Goal: Task Accomplishment & Management: Manage account settings

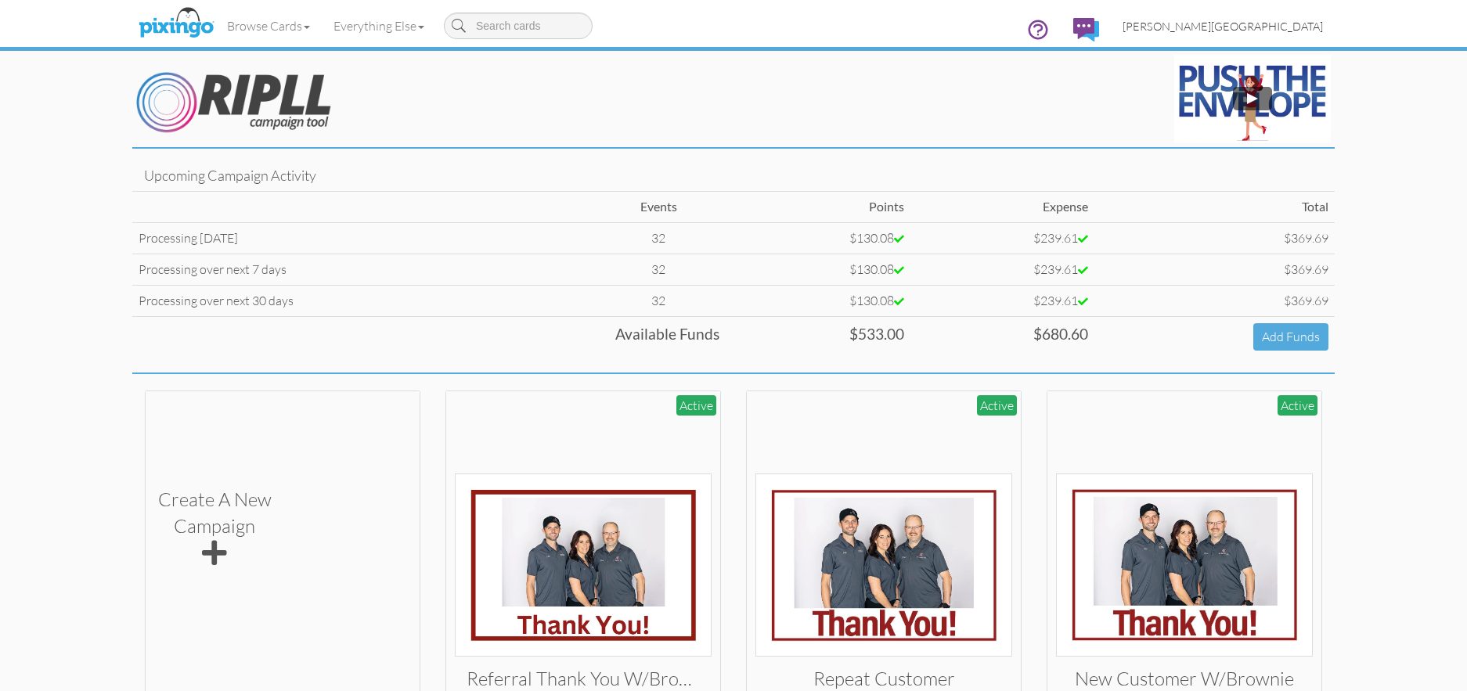
click at [1279, 27] on span "[PERSON_NAME][GEOGRAPHIC_DATA]" at bounding box center [1223, 26] width 200 height 13
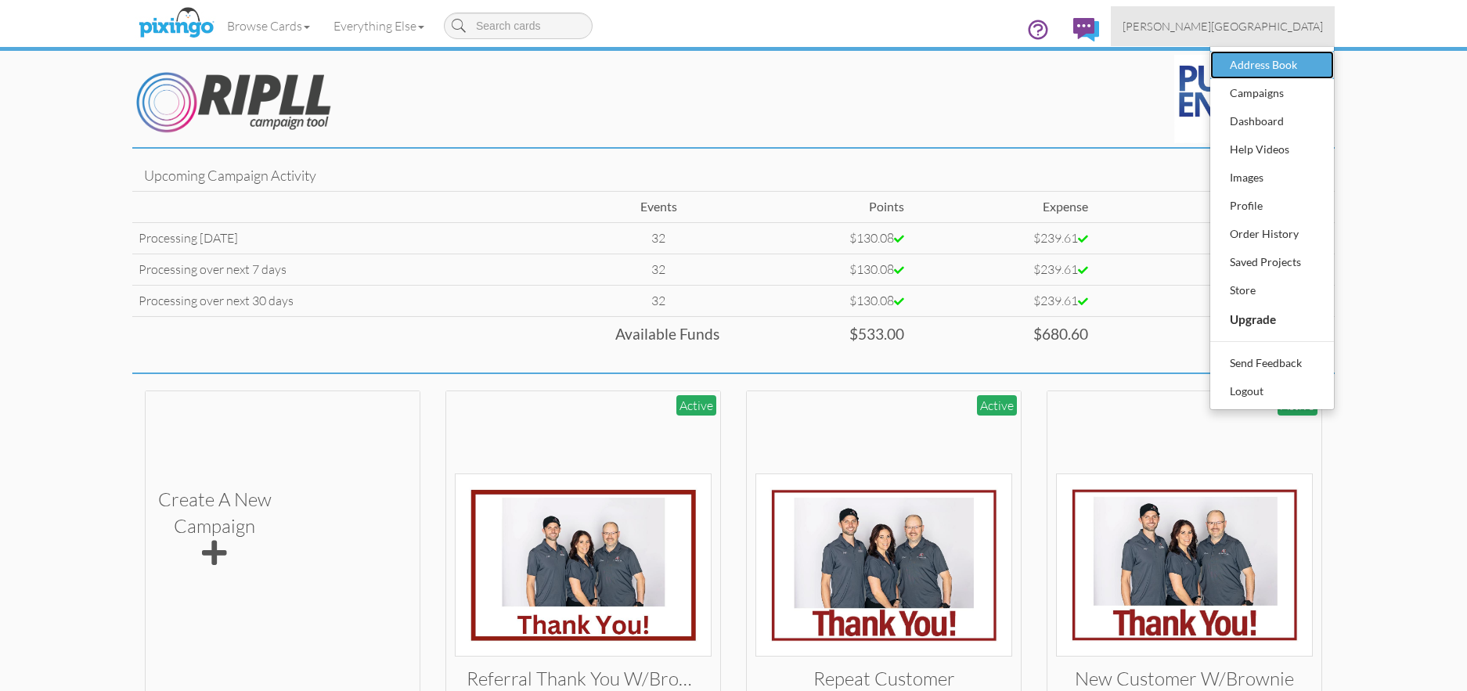
click at [1264, 70] on div "Address Book" at bounding box center [1272, 64] width 92 height 23
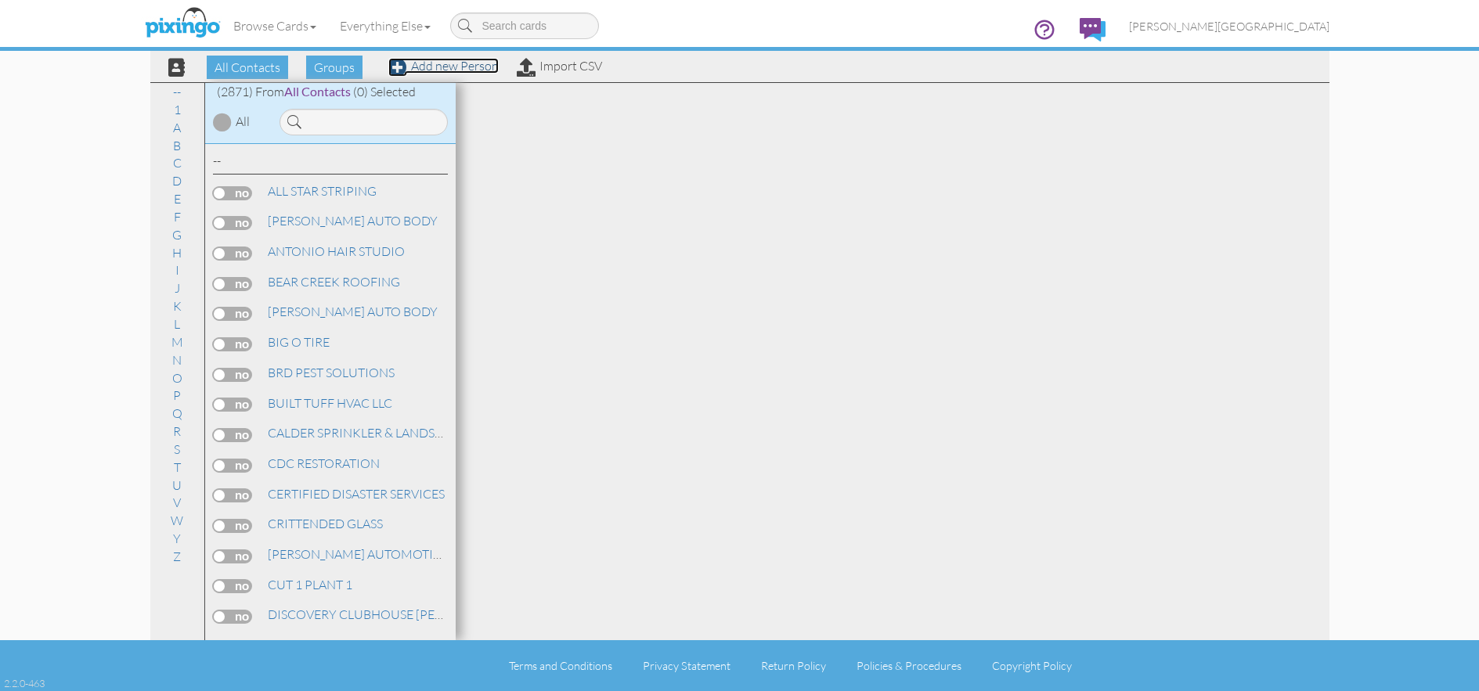
click at [468, 71] on link "Add new Person" at bounding box center [443, 66] width 110 height 16
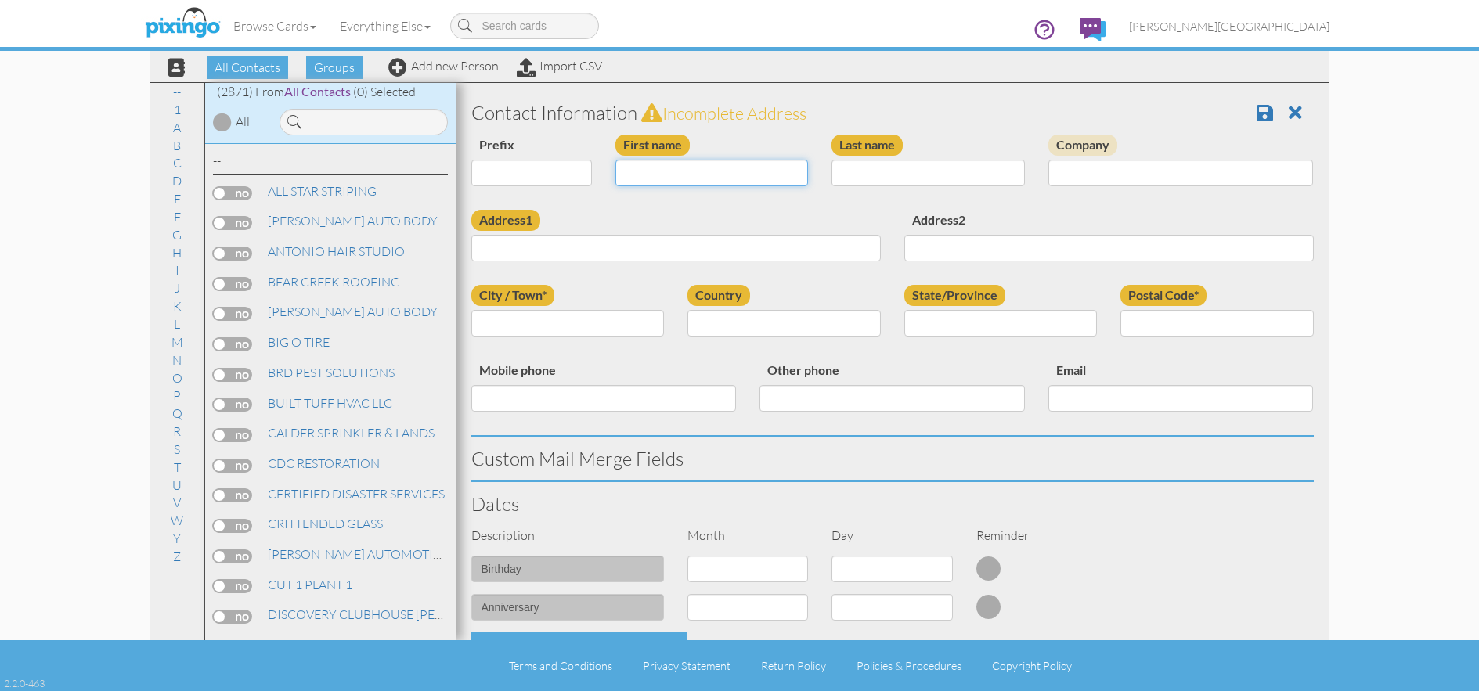
click at [649, 171] on input "First name" at bounding box center [711, 173] width 193 height 27
type input "[PERSON_NAME]"
type input "HEMMERSMEIER"
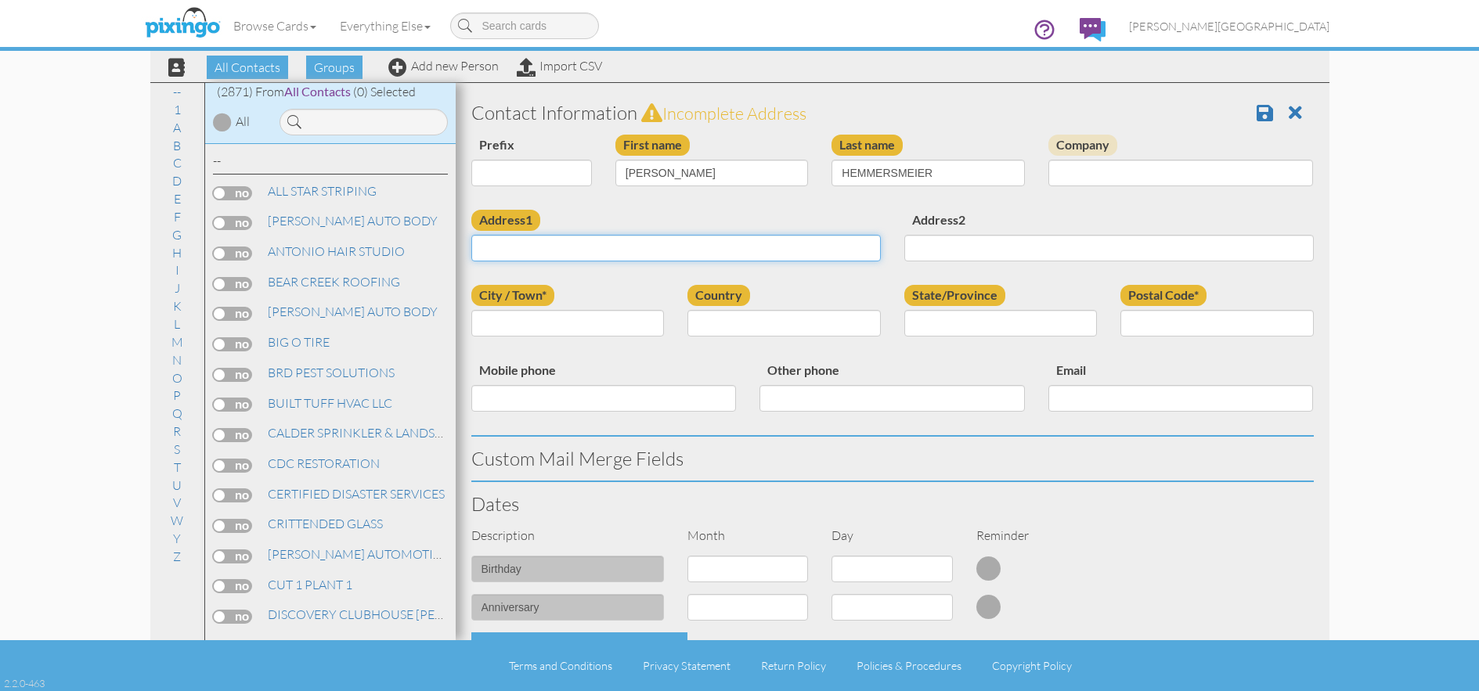
click at [765, 242] on input "Address1" at bounding box center [675, 248] width 409 height 27
type input "6313 BYBEE DR"
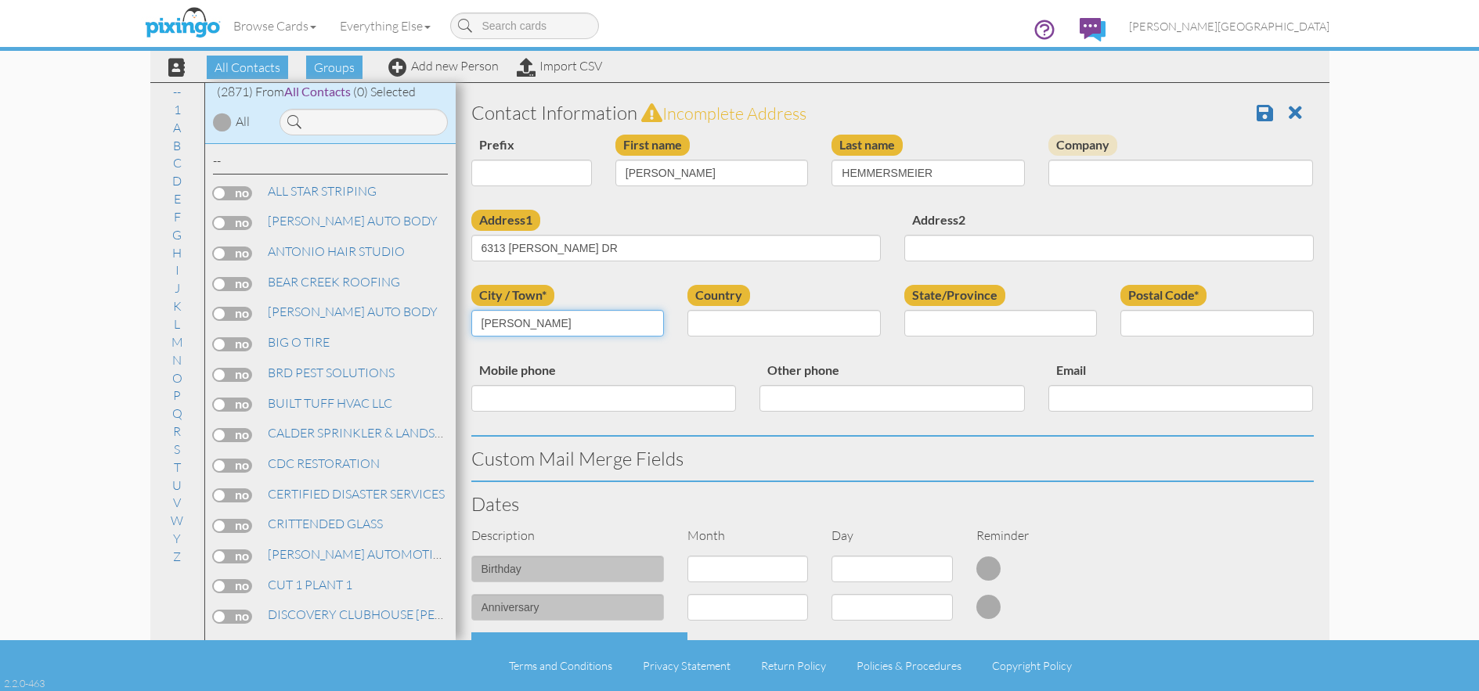
type input "OGDEN"
select select "object:36653"
select select "object:36952"
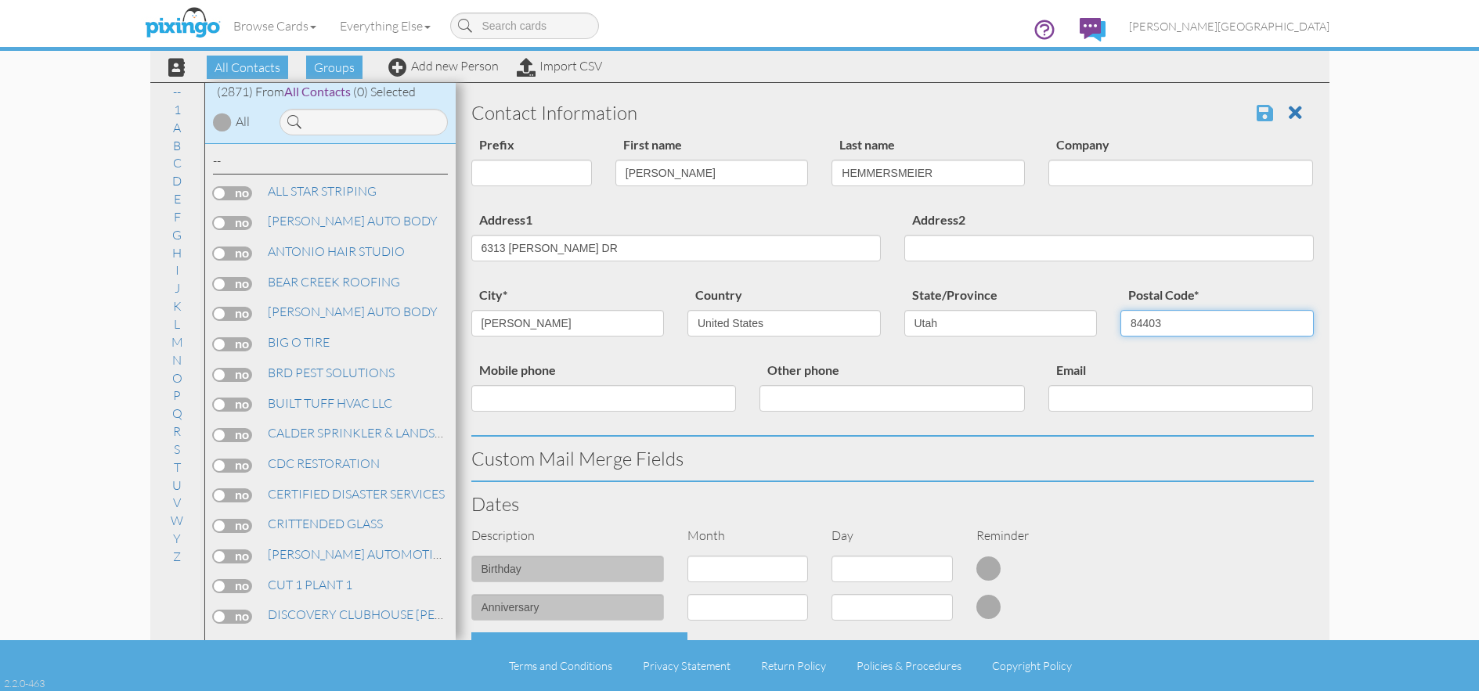
type input "84403"
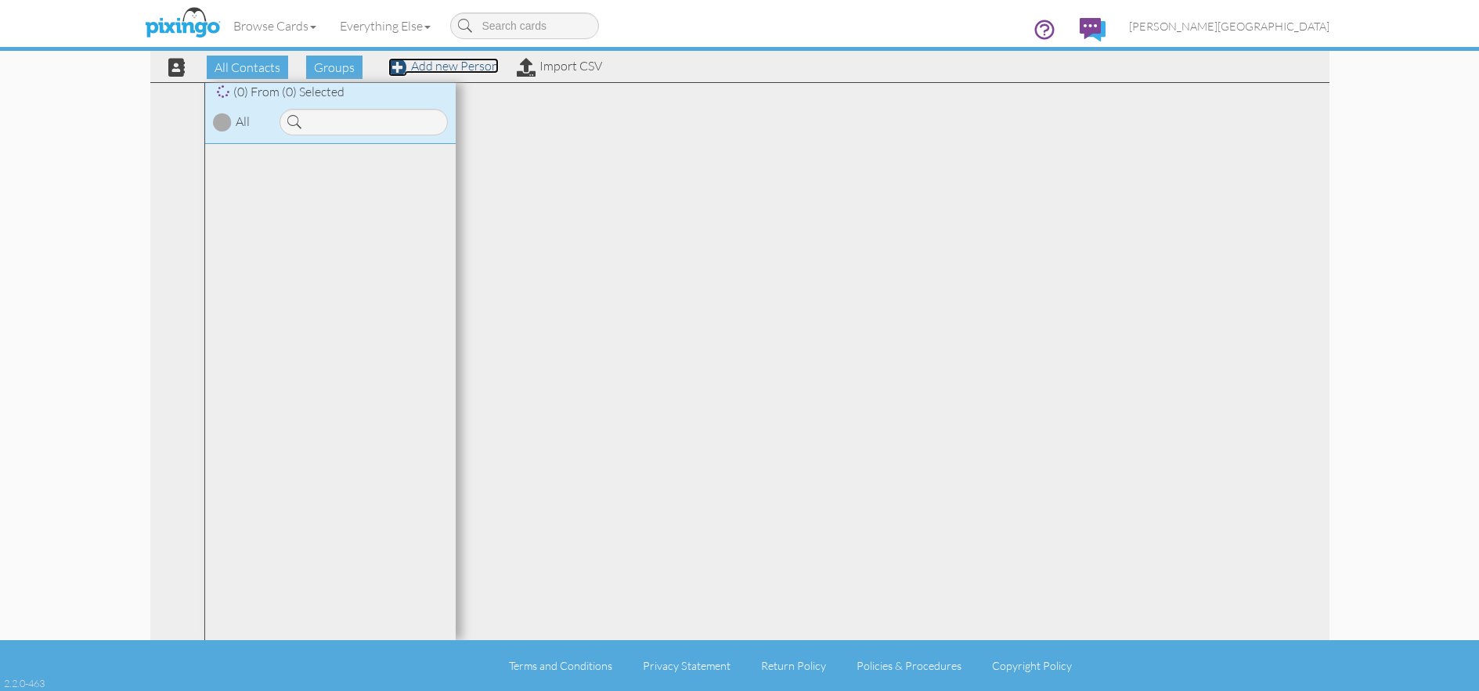
click at [449, 69] on link "Add new Person" at bounding box center [443, 66] width 110 height 16
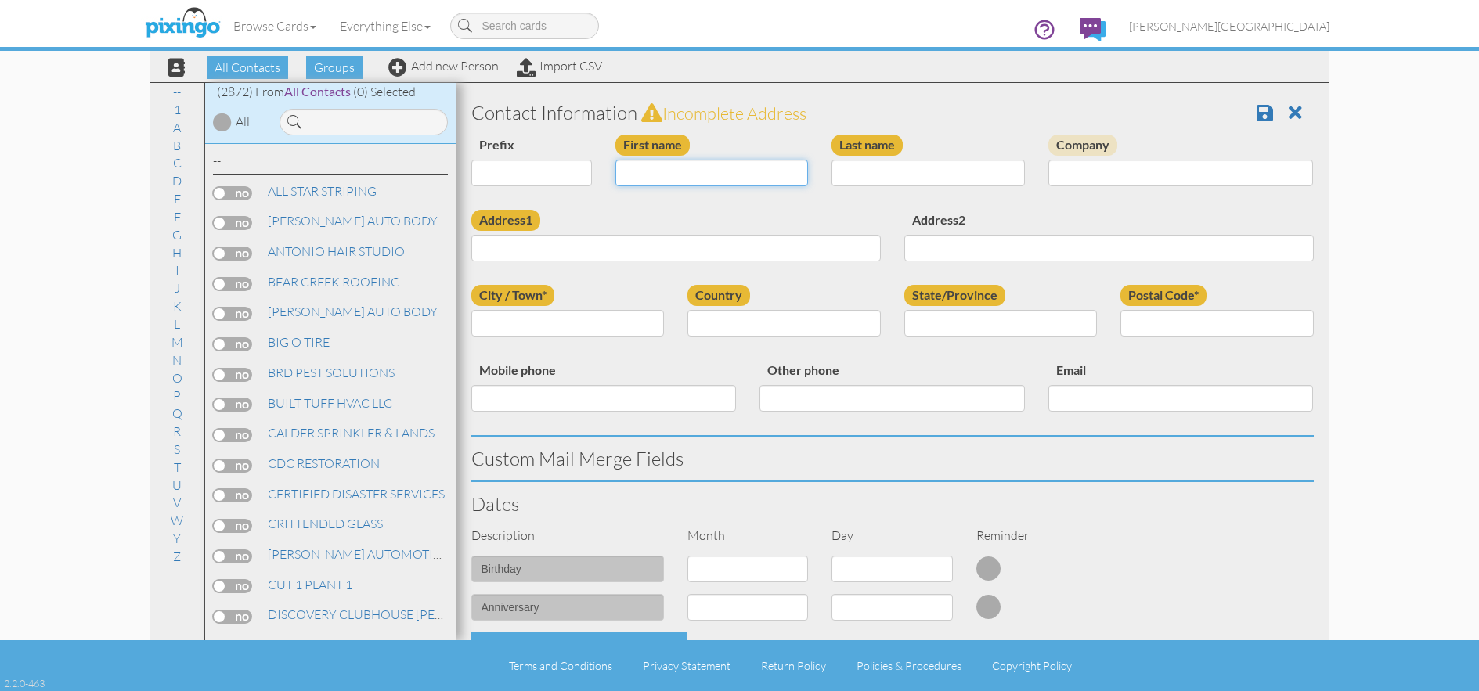
click at [693, 176] on input "First name" at bounding box center [711, 173] width 193 height 27
type input "BAMBI"
click at [943, 191] on div "Last name" at bounding box center [928, 166] width 217 height 63
click at [946, 175] on input "Last name" at bounding box center [928, 173] width 193 height 27
click at [904, 179] on input "Last name" at bounding box center [928, 173] width 193 height 27
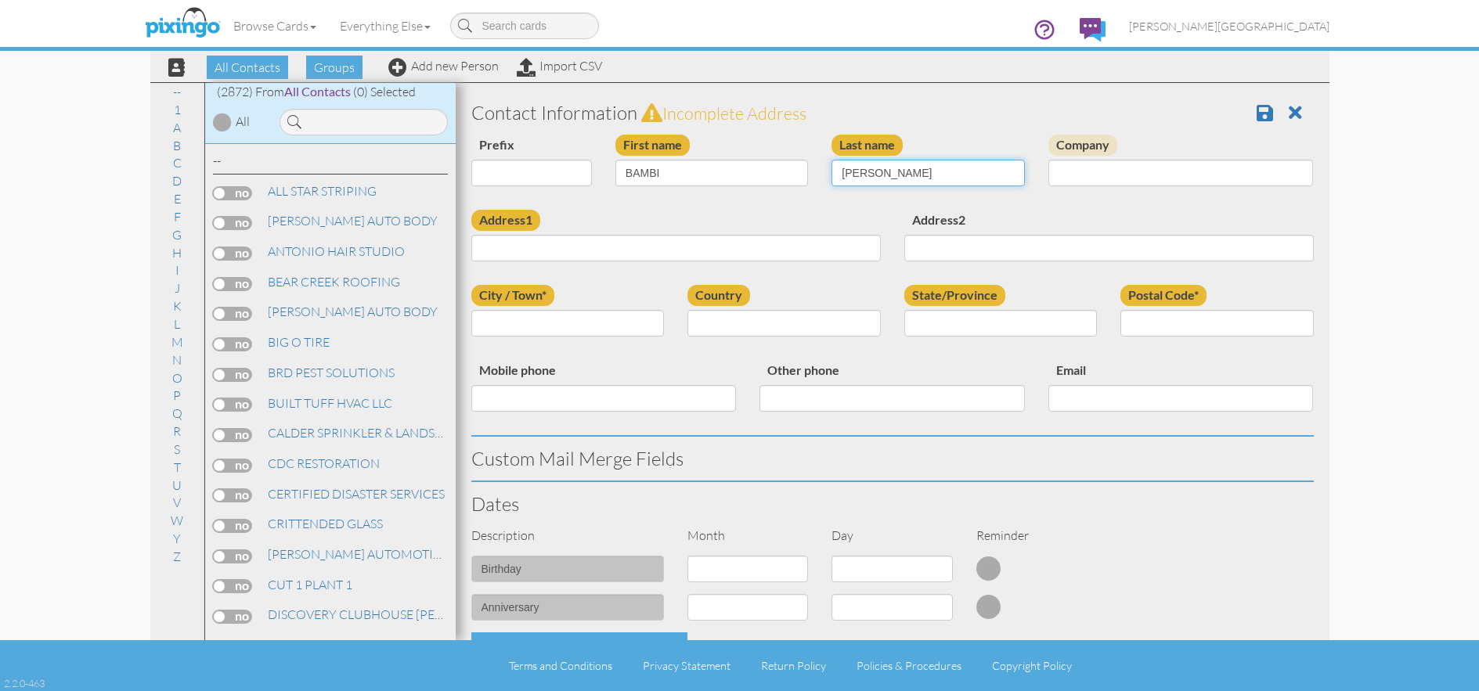
type input "SANDERS"
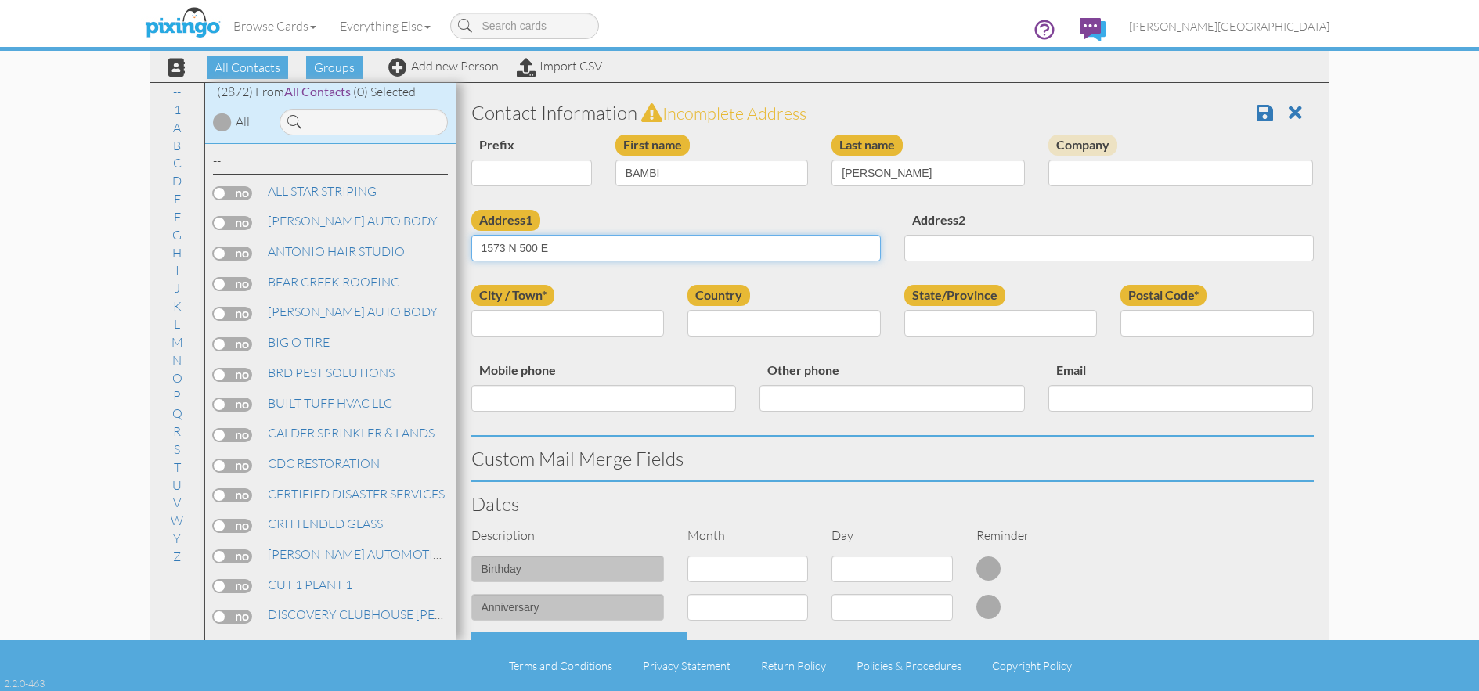
type input "1573 N 500 E"
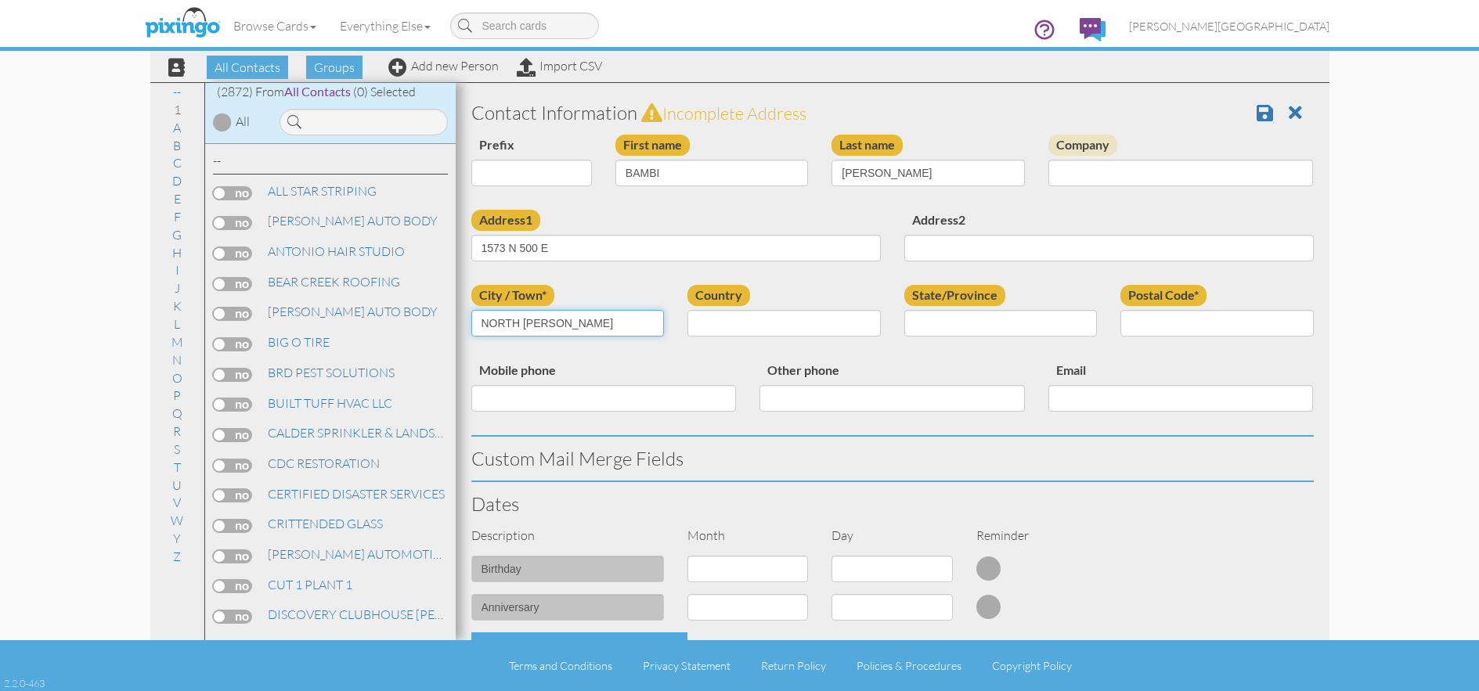
type input "NORTH OGDEN"
select select "object:8813"
select select "object:9112"
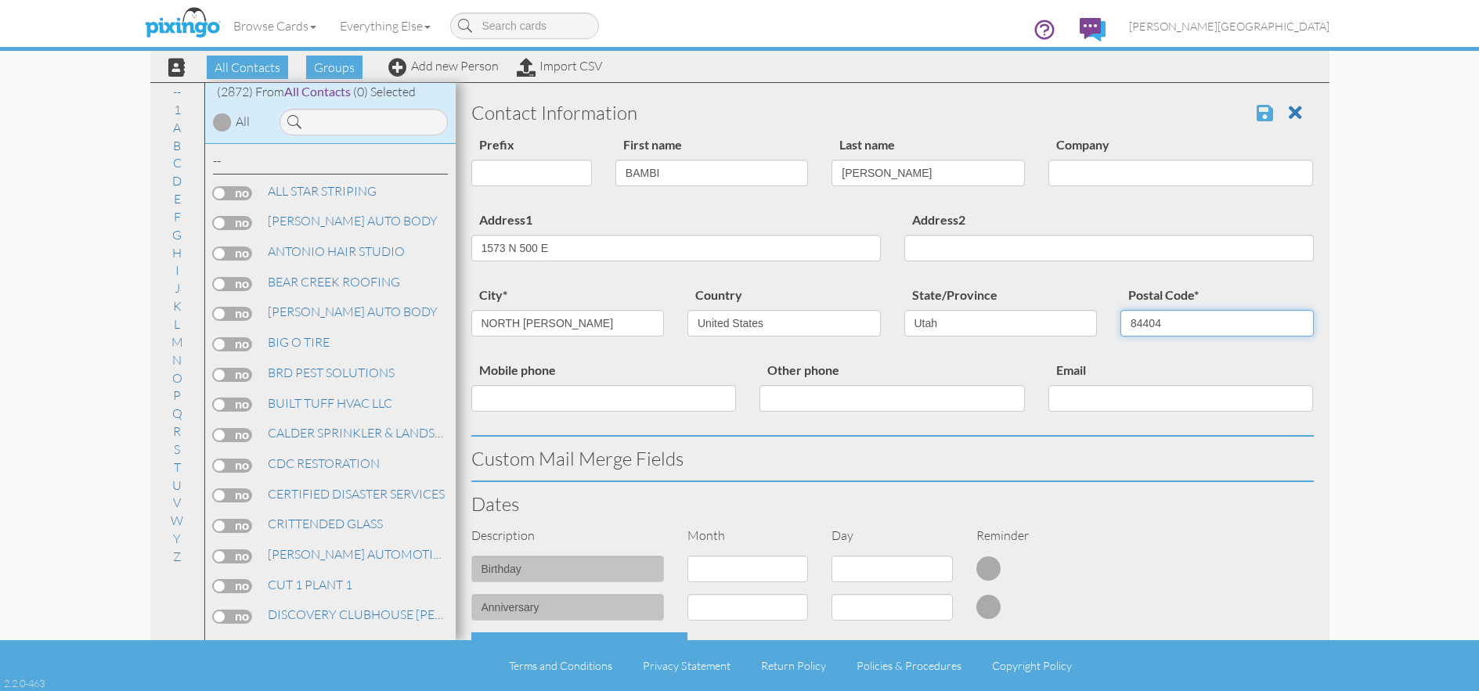
type input "84404"
click at [1257, 108] on span at bounding box center [1265, 112] width 16 height 19
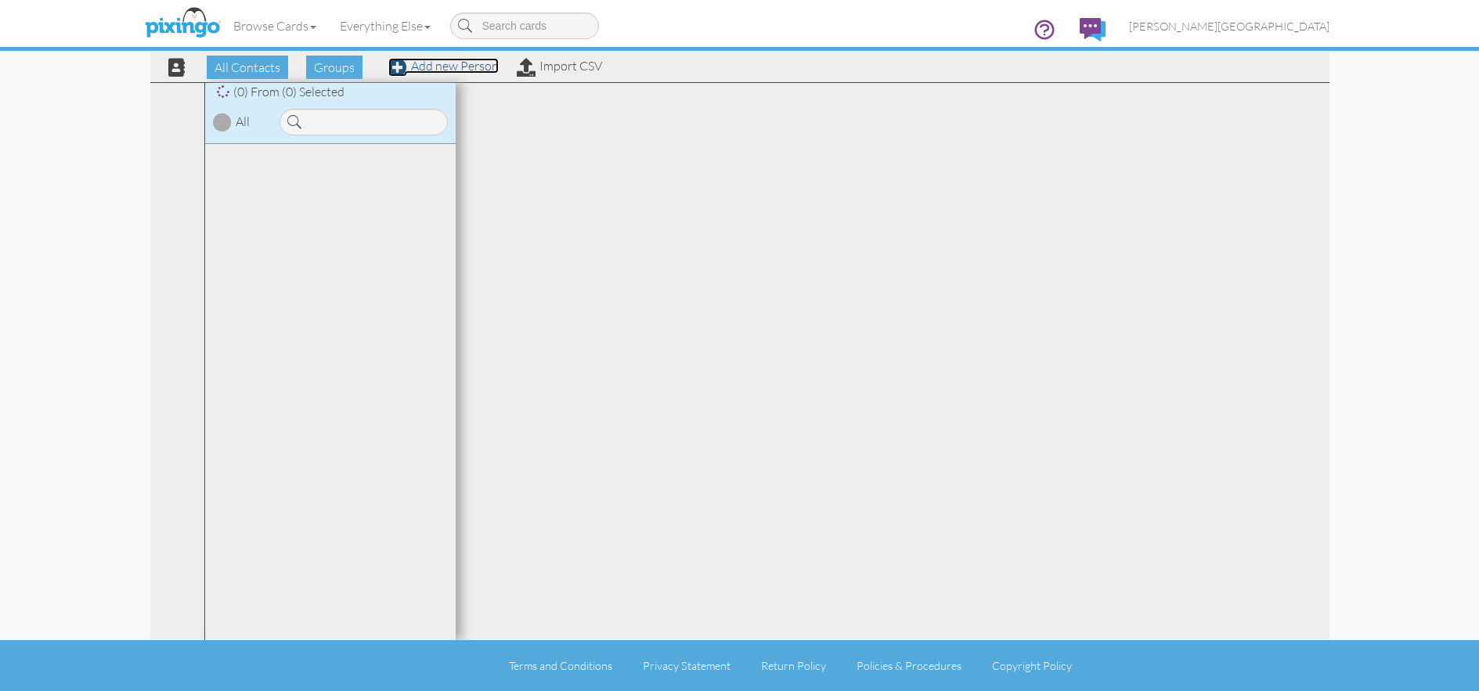
click at [453, 63] on link "Add new Person" at bounding box center [443, 66] width 110 height 16
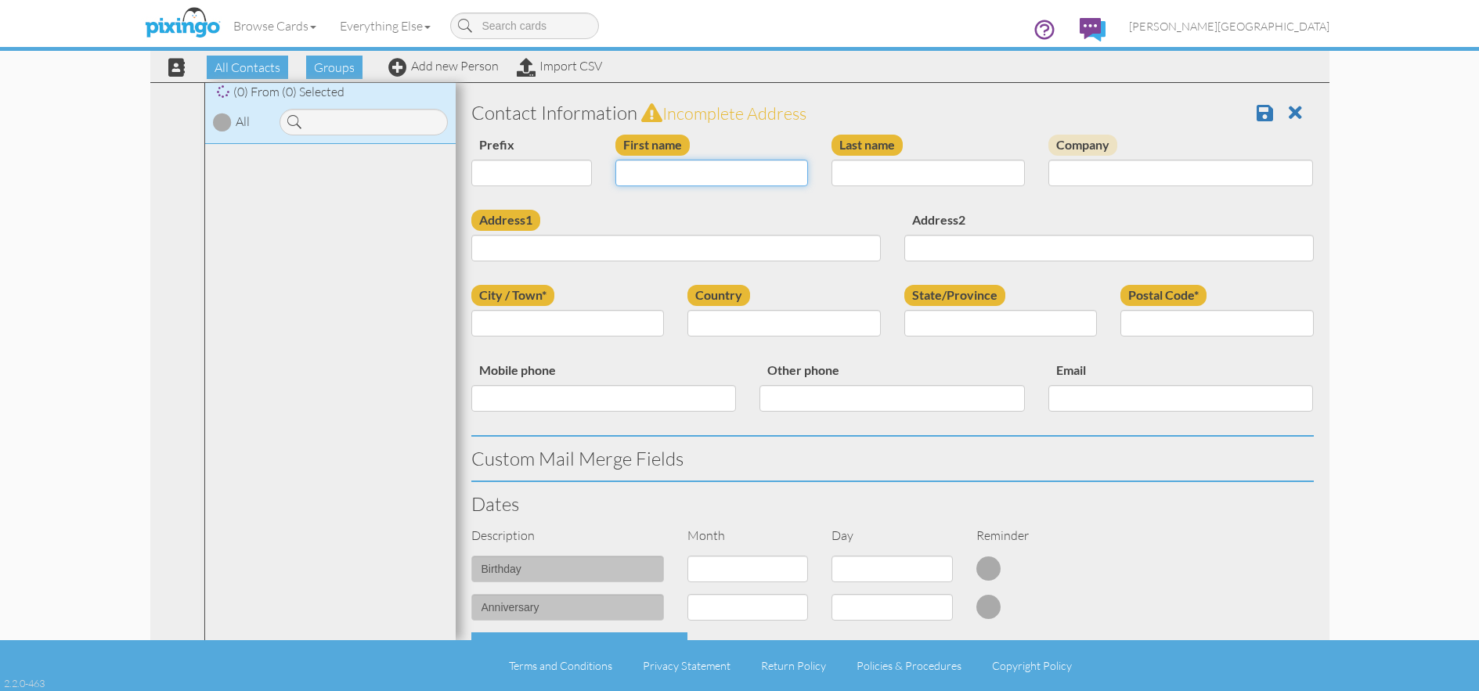
click at [675, 176] on input "First name" at bounding box center [711, 173] width 193 height 27
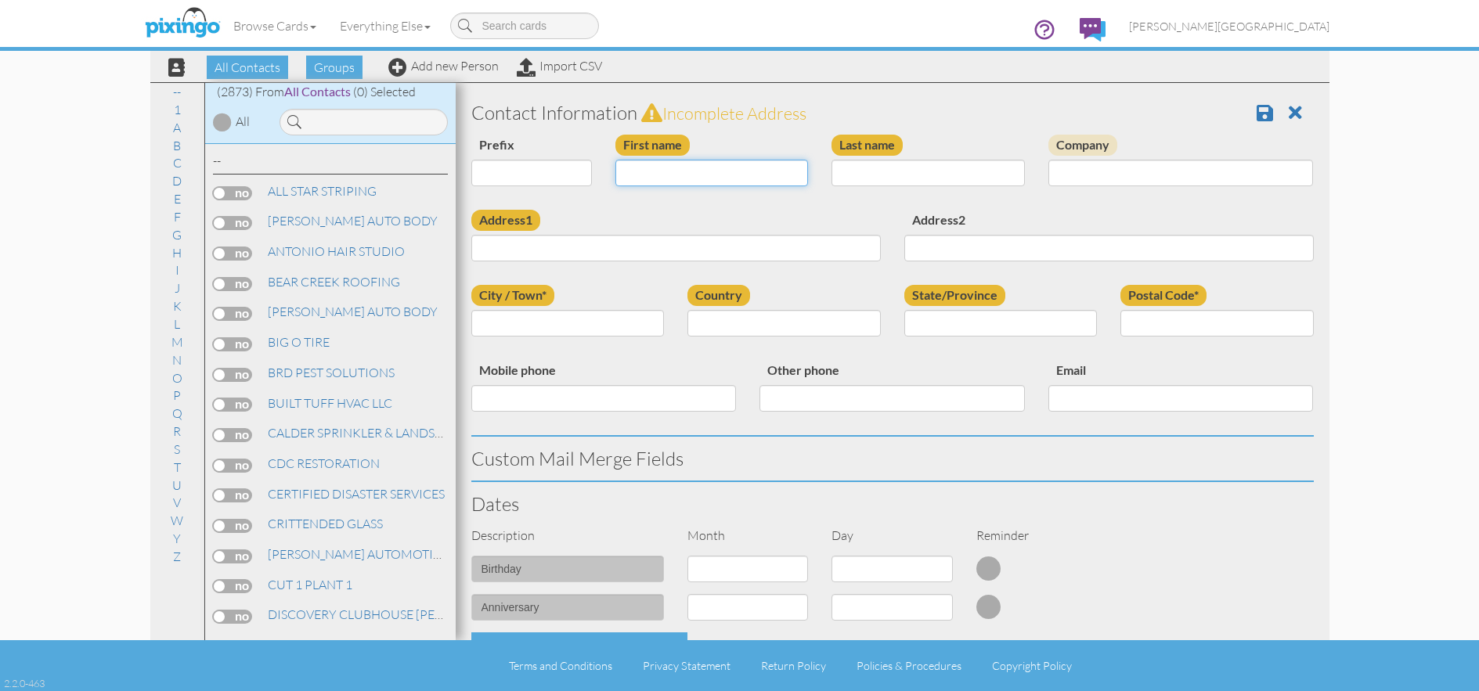
click at [675, 176] on input "First name" at bounding box center [711, 173] width 193 height 27
type input "JANA"
type input "CRESSALL"
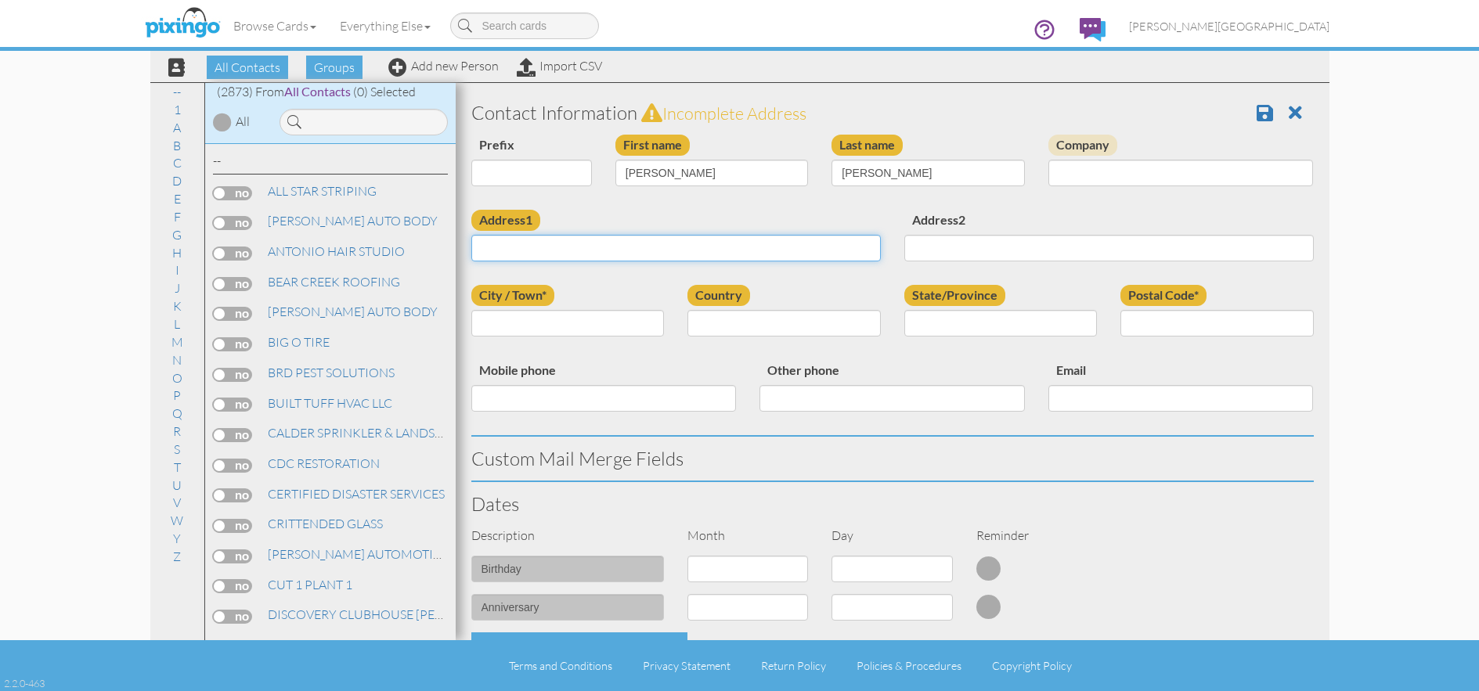
click at [722, 253] on input "Address1" at bounding box center [675, 248] width 409 height 27
type input "877 E 1775 N"
click at [575, 319] on input "City / Town*" at bounding box center [567, 323] width 193 height 27
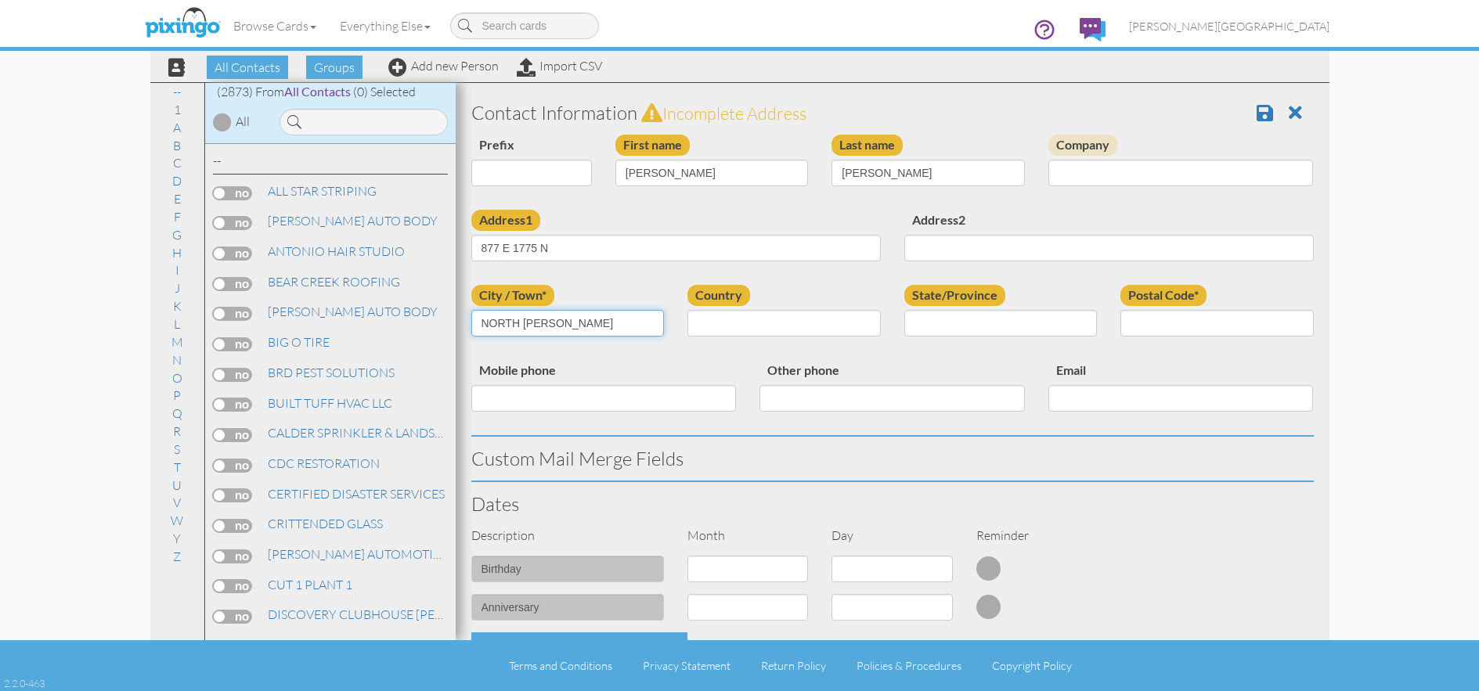
type input "NORTH OGDEN"
select select "object:180"
select select "object:9115"
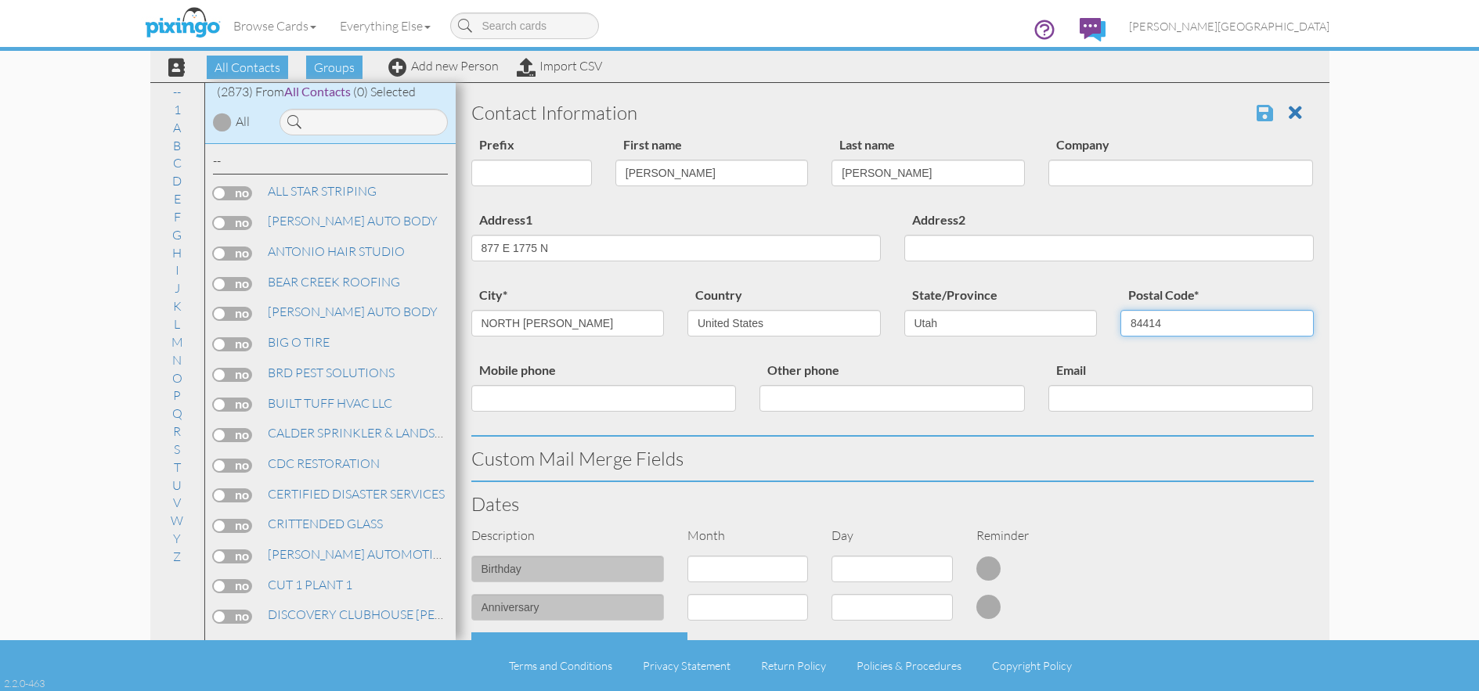
type input "84414"
click at [1260, 119] on span at bounding box center [1265, 112] width 16 height 19
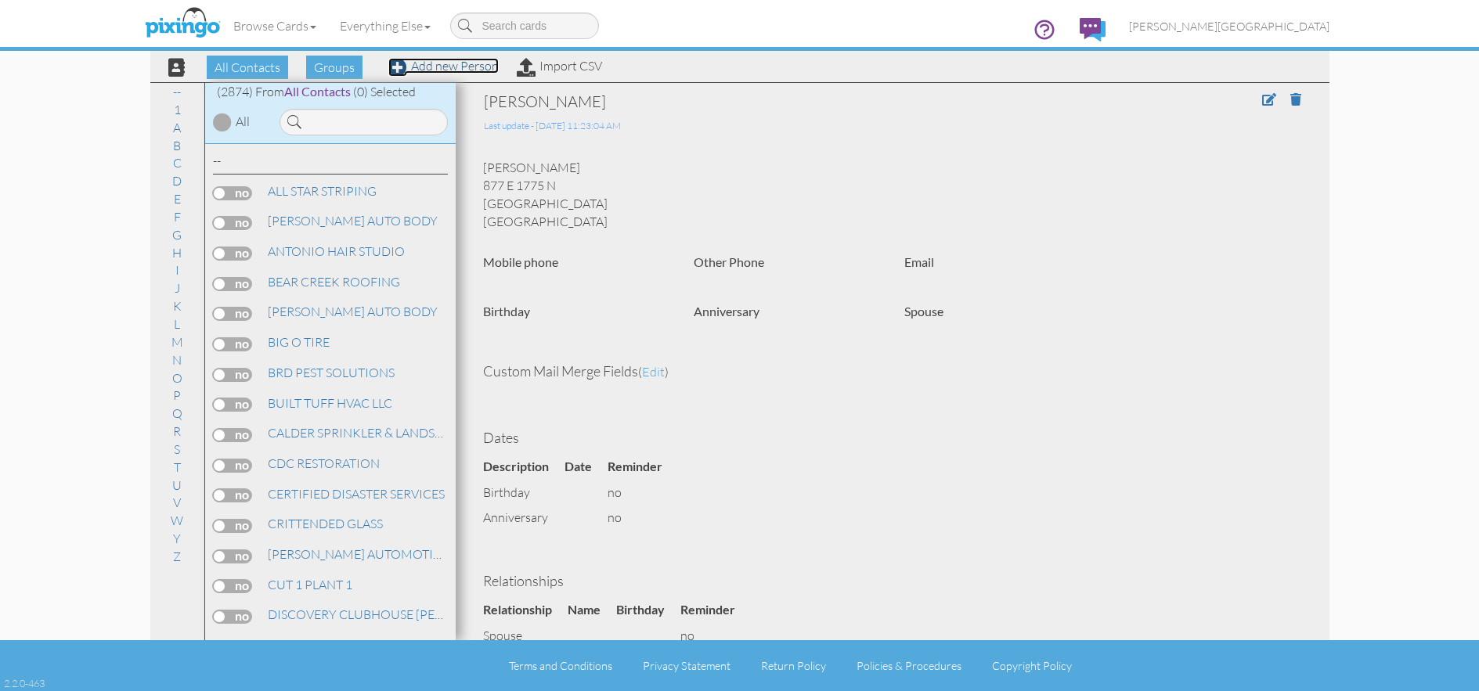
click at [469, 66] on link "Add new Person" at bounding box center [443, 66] width 110 height 16
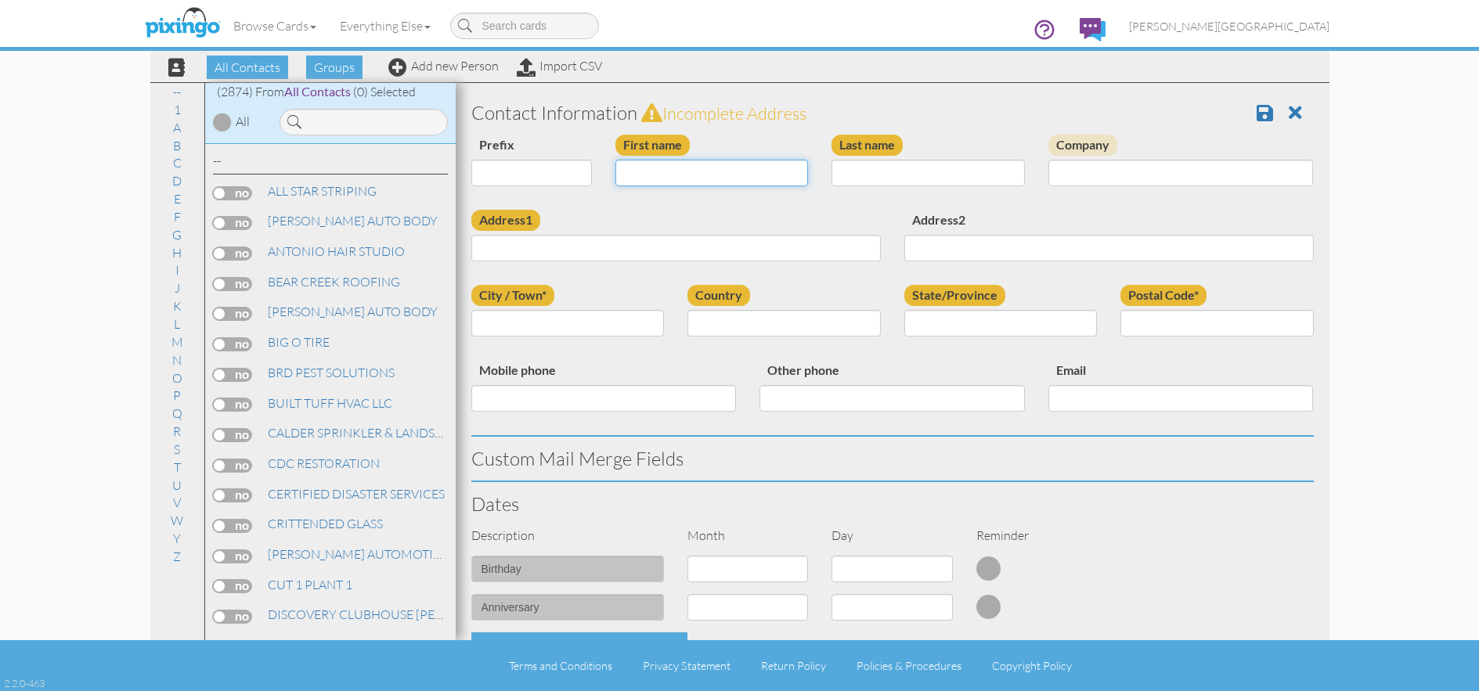
click at [720, 177] on input "First name" at bounding box center [711, 173] width 193 height 27
type input "[PERSON_NAME]"
type input "WEBBER"
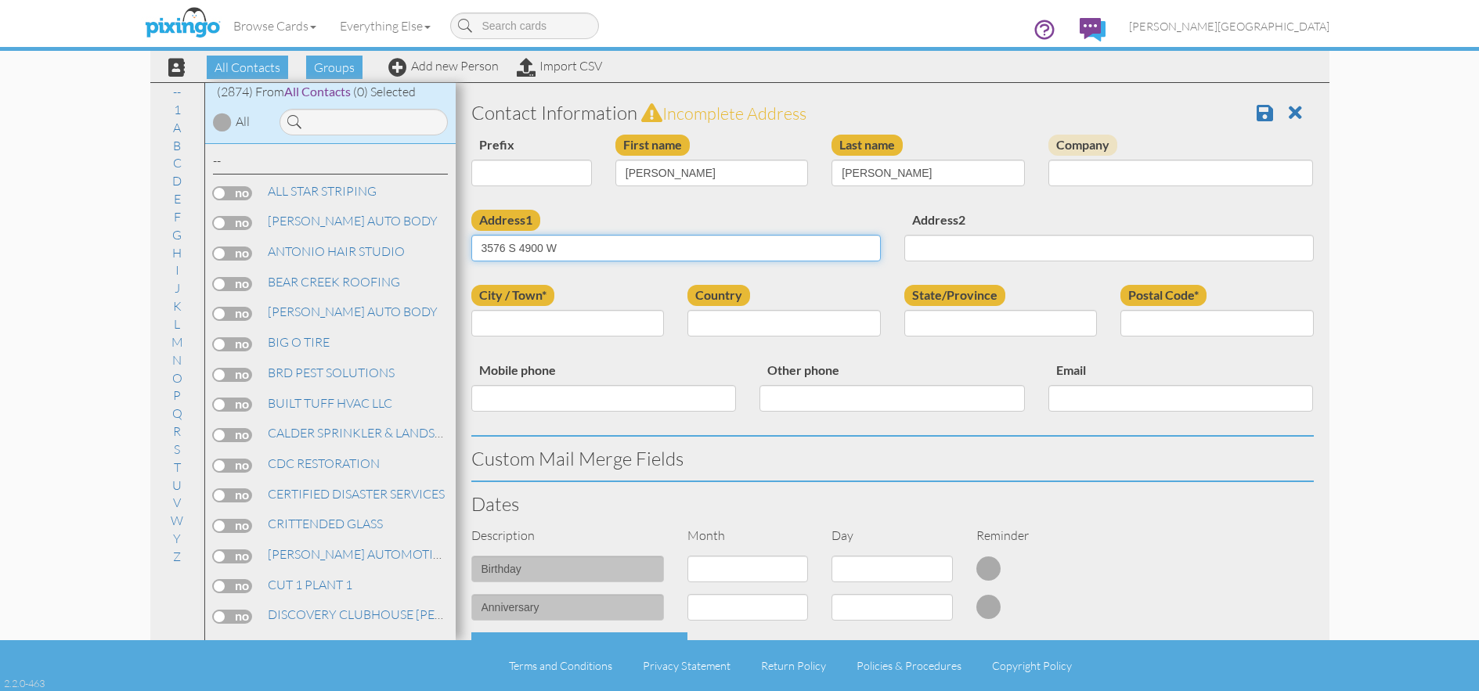
type input "3576 S 4900 W"
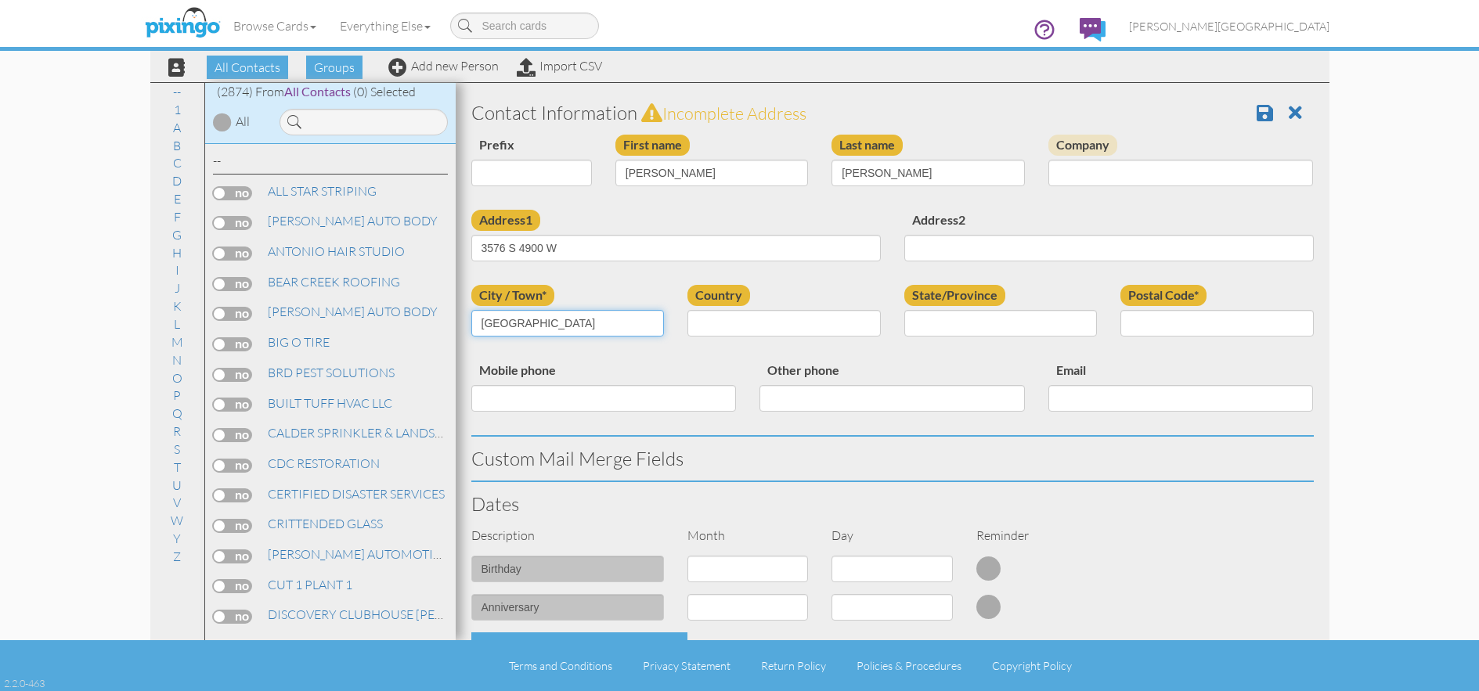
type input "WEST HAVEN"
select select "object:8832"
select select "object:9131"
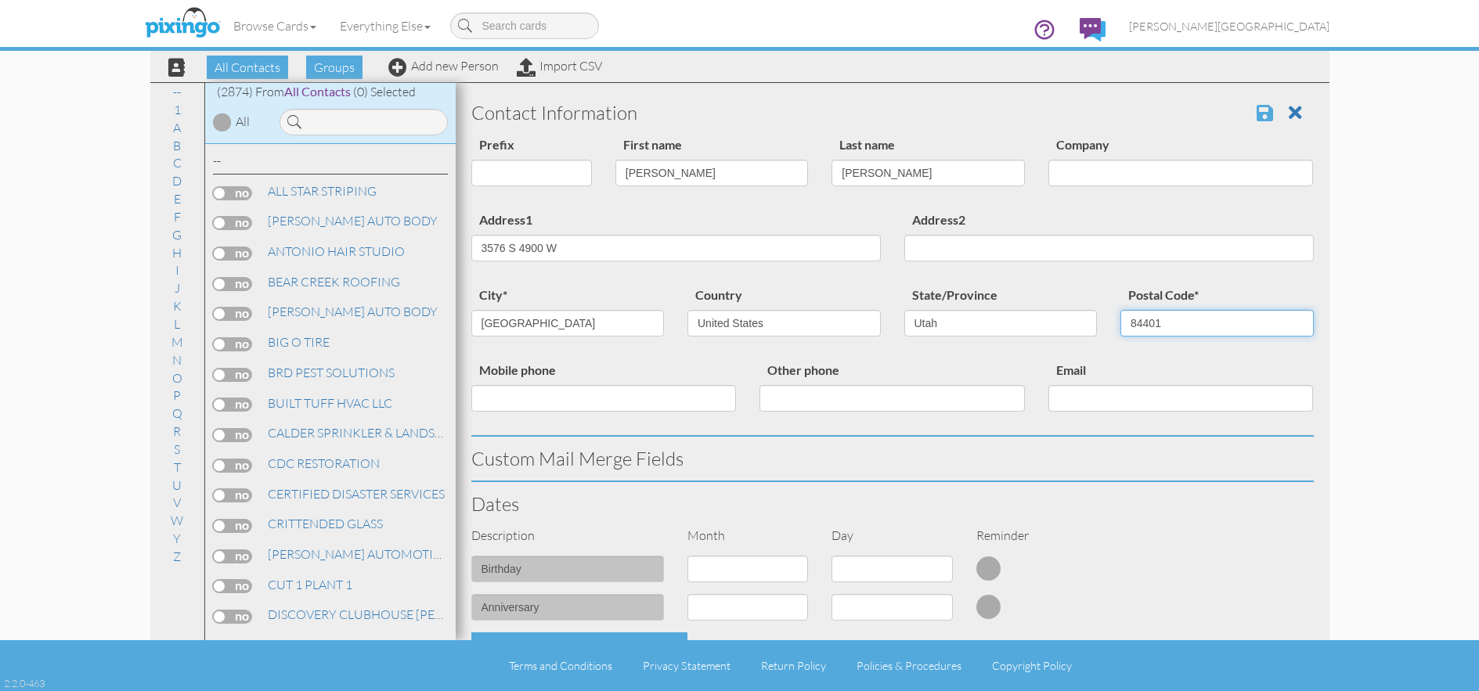
type input "84401"
click at [1257, 117] on span at bounding box center [1265, 112] width 16 height 19
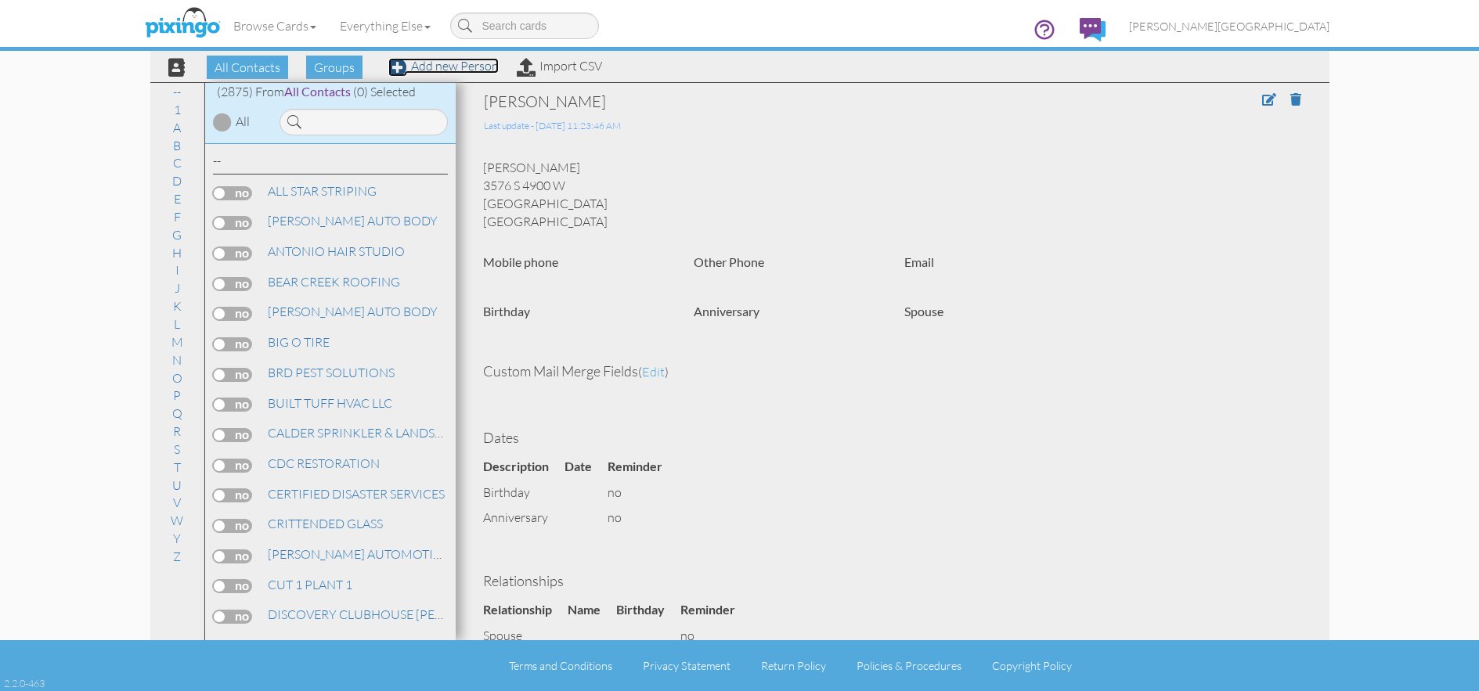
click at [453, 68] on link "Add new Person" at bounding box center [443, 66] width 110 height 16
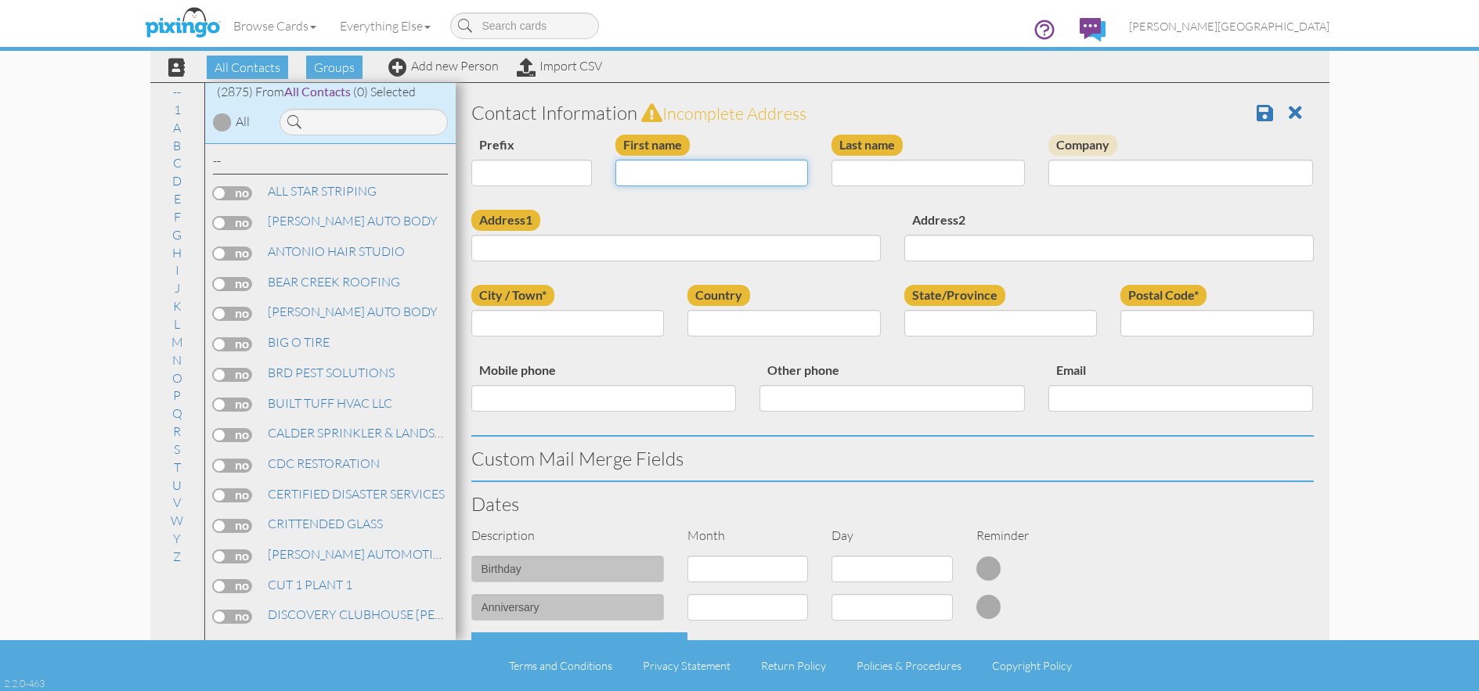
click at [751, 172] on input "First name" at bounding box center [711, 173] width 193 height 27
type input "[PERSON_NAME]"
type input "MILLER"
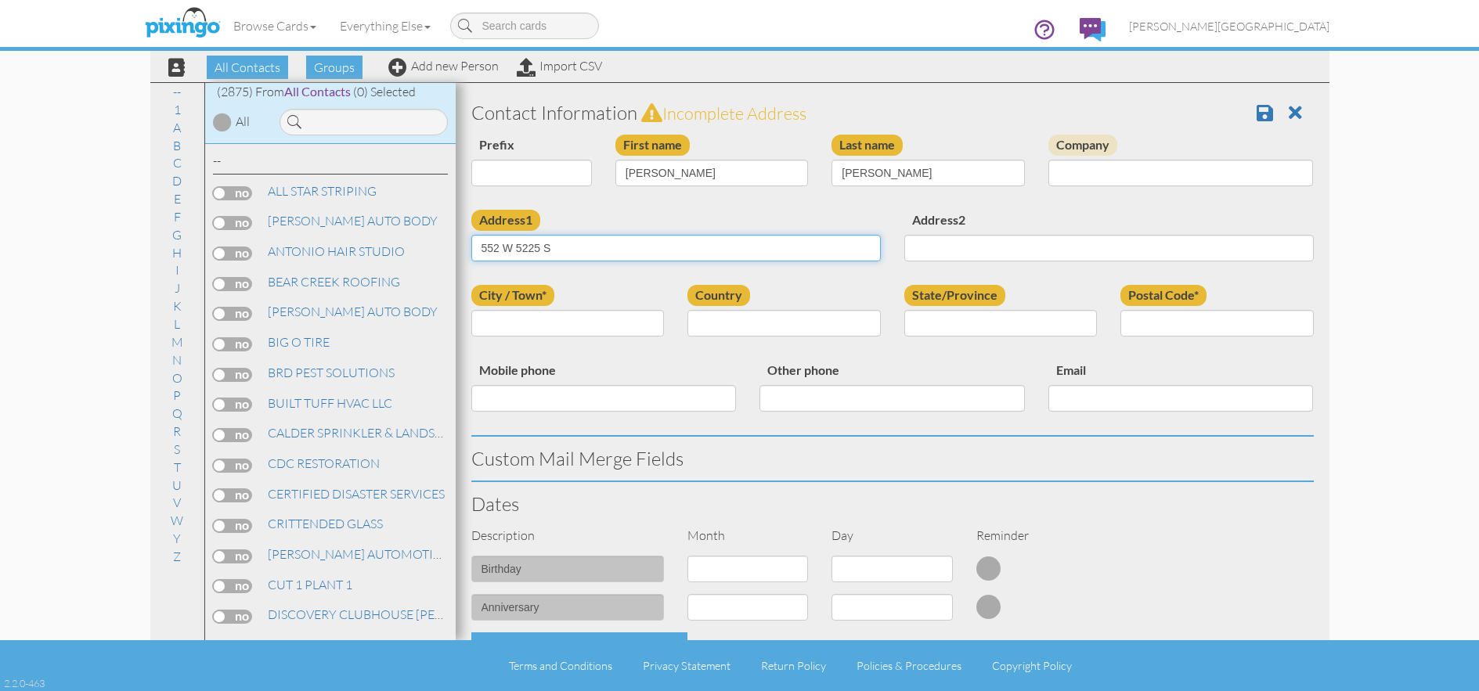
type input "552 W 5225 S"
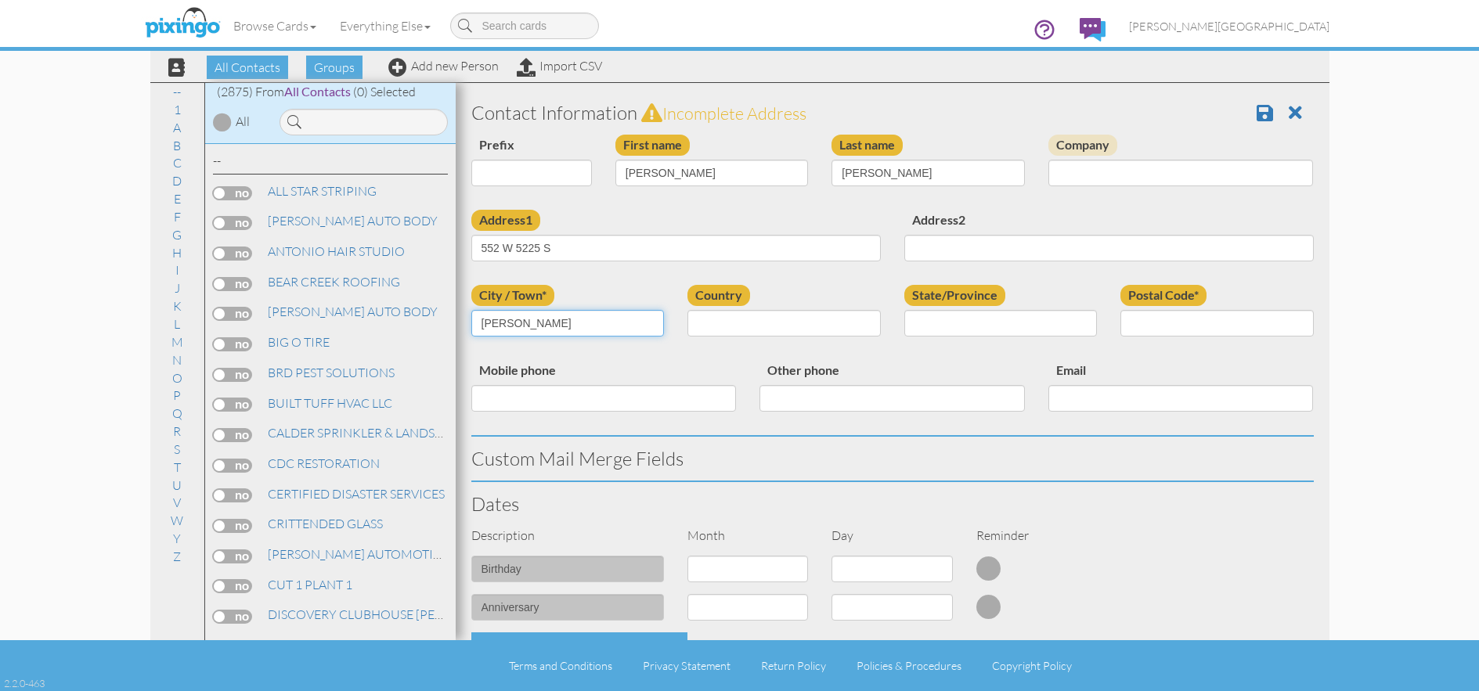
type input "[PERSON_NAME]"
select select "object:8835"
type input "84405"
click at [1057, 327] on select "AA (Military) AE (Military) Alabama Alaska American Samoa AP (Military) Arizona…" at bounding box center [1000, 323] width 193 height 27
select select "object:9134"
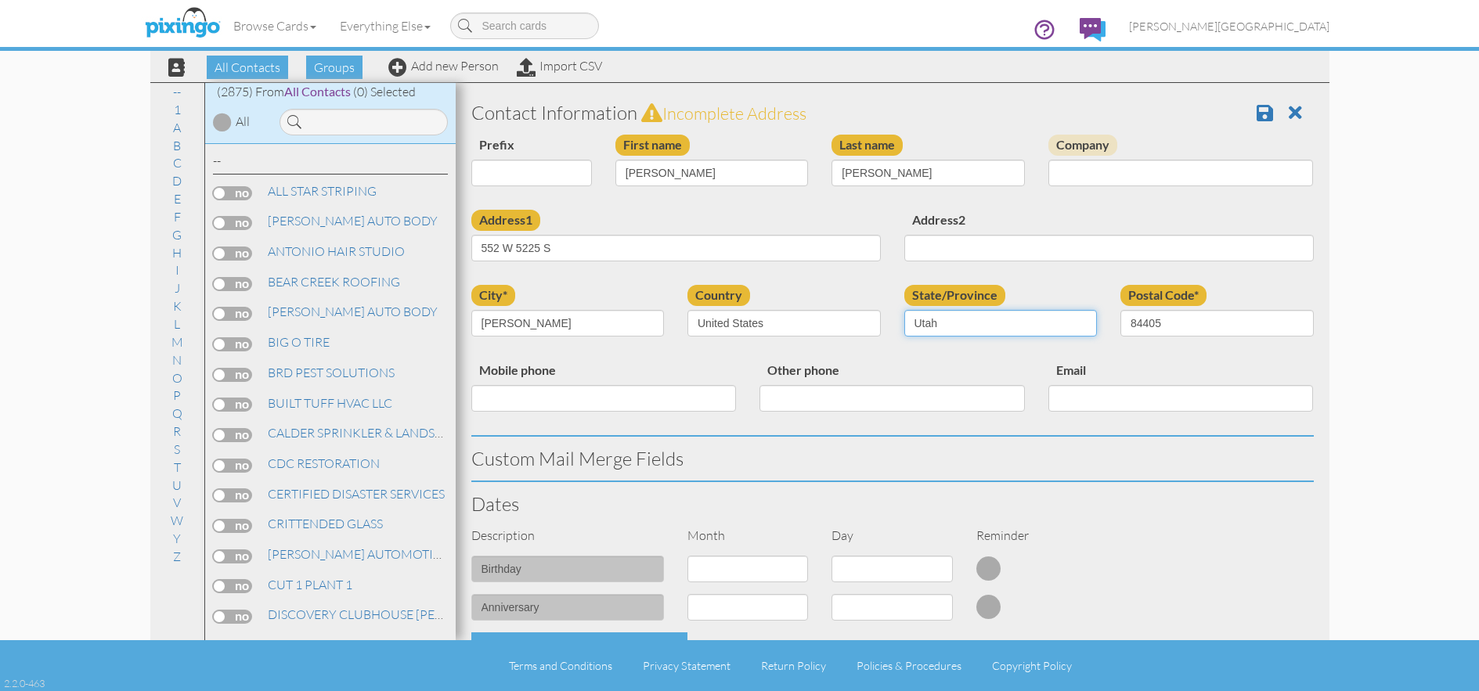
click at [904, 310] on select "AA (Military) AE (Military) Alabama Alaska American Samoa AP (Military) Arizona…" at bounding box center [1000, 323] width 193 height 27
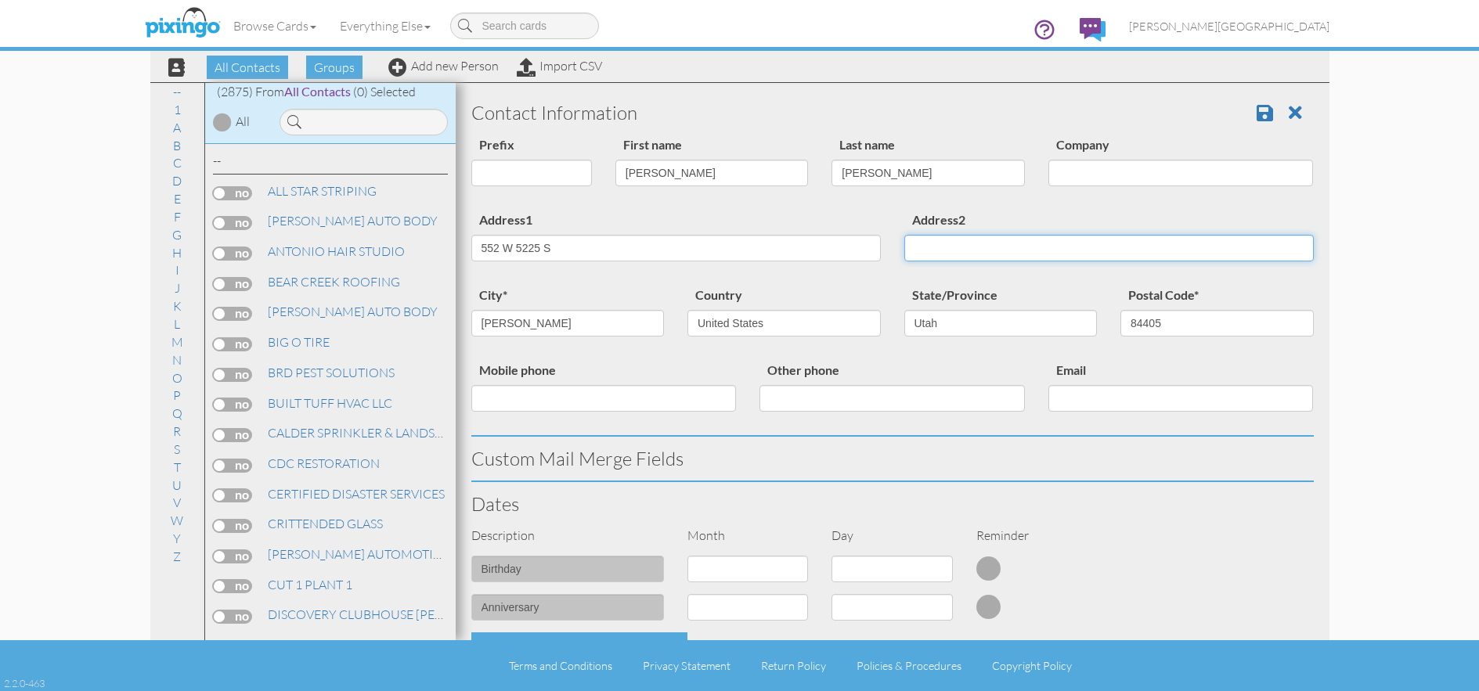
click at [1039, 238] on input "Address2" at bounding box center [1108, 248] width 409 height 27
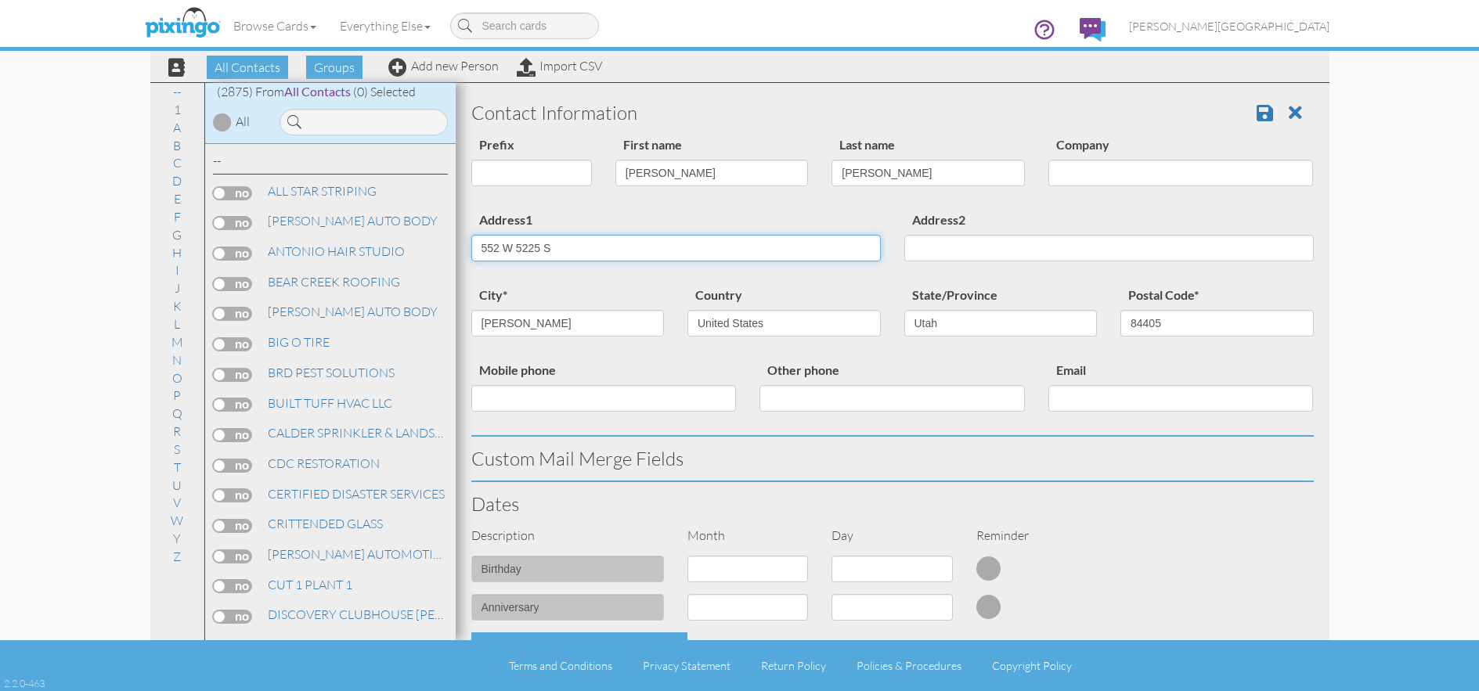
click at [387, 254] on div "All Contacts (2875) My Groups Jan 25, 03:58:3 ... (0) Jan 25, 04:04:5 ... (0) M…" at bounding box center [739, 361] width 1179 height 558
click at [1257, 116] on span at bounding box center [1265, 112] width 16 height 19
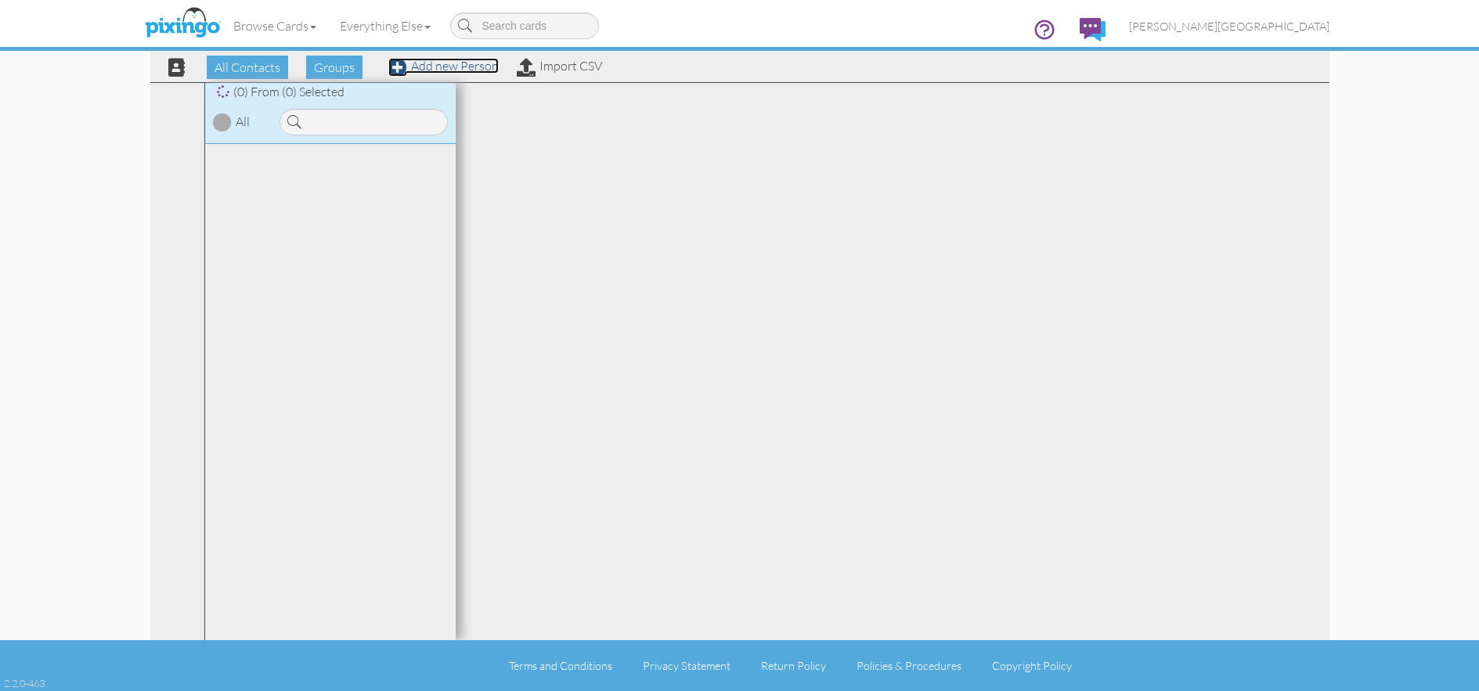
click at [444, 69] on link "Add new Person" at bounding box center [443, 66] width 110 height 16
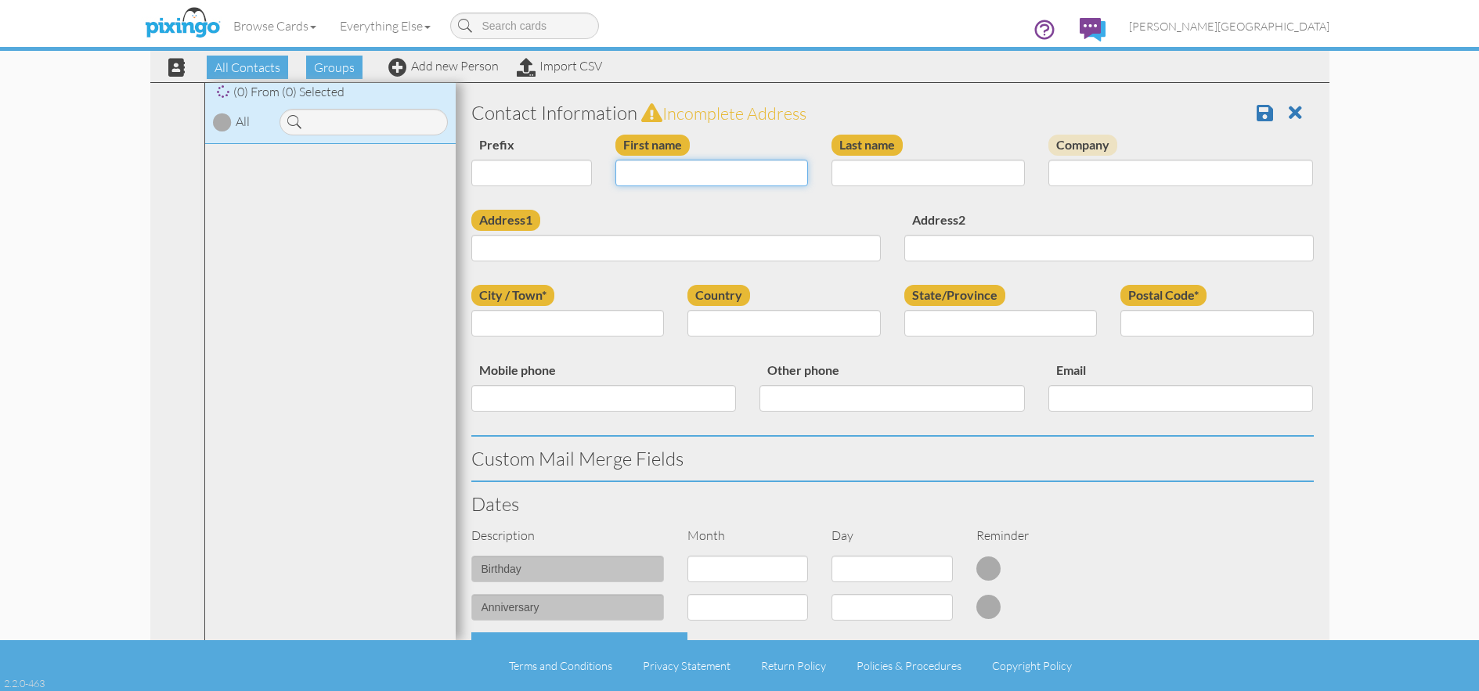
click at [705, 169] on input "First name" at bounding box center [711, 173] width 193 height 27
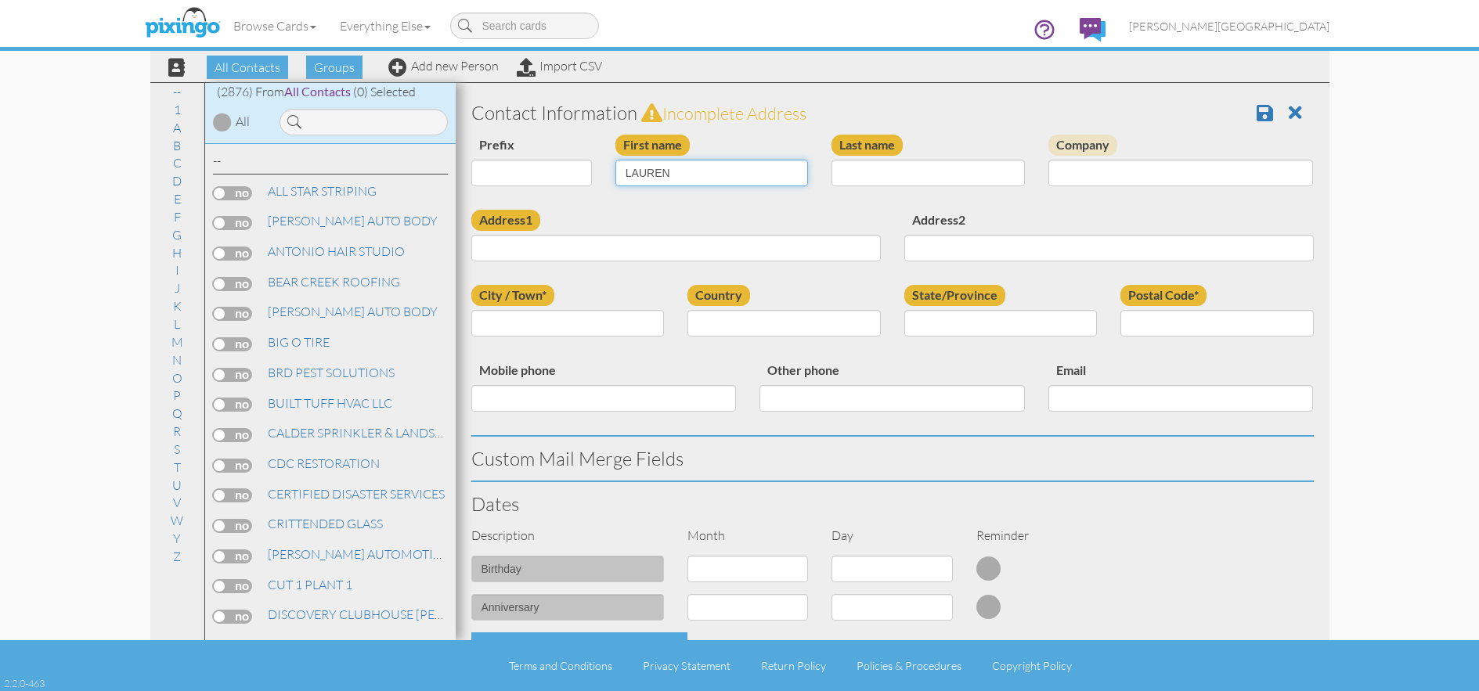
type input "LAUREN"
type input "[PERSON_NAME]"
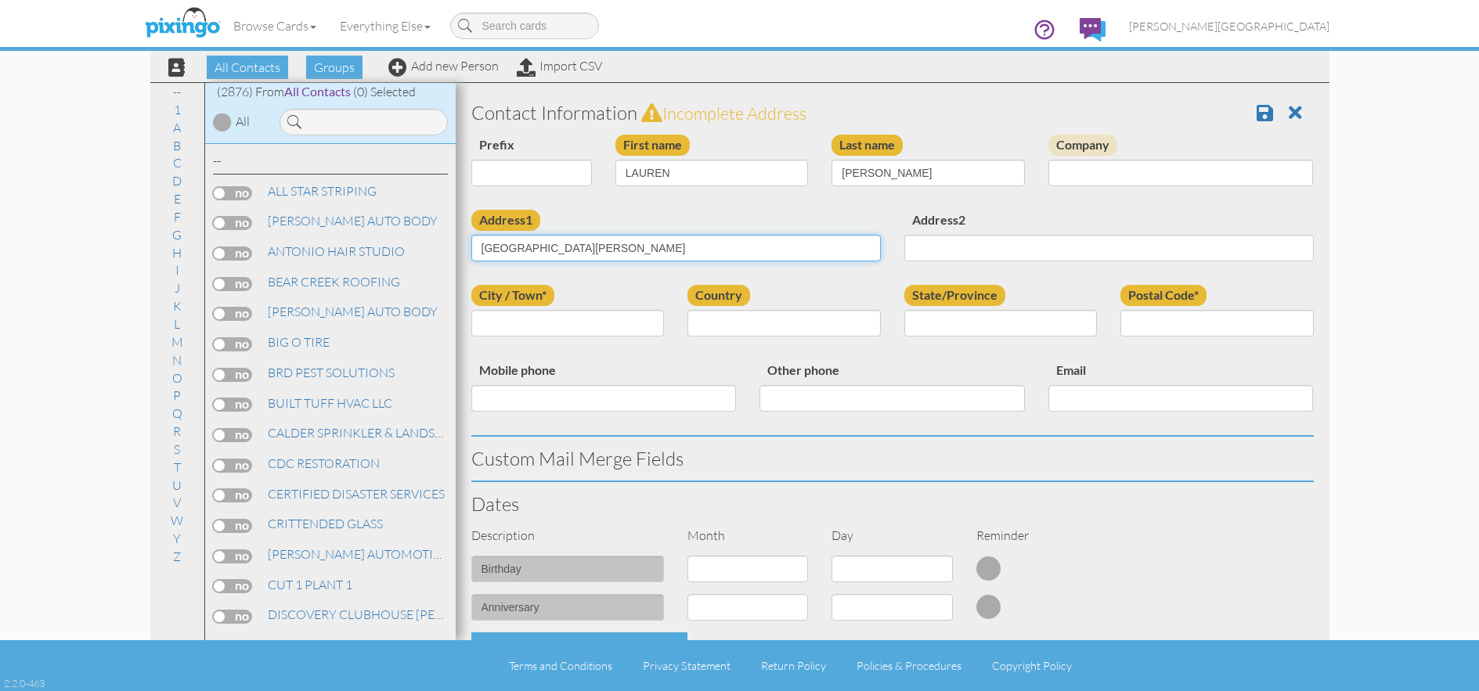
type input "[GEOGRAPHIC_DATA][PERSON_NAME]"
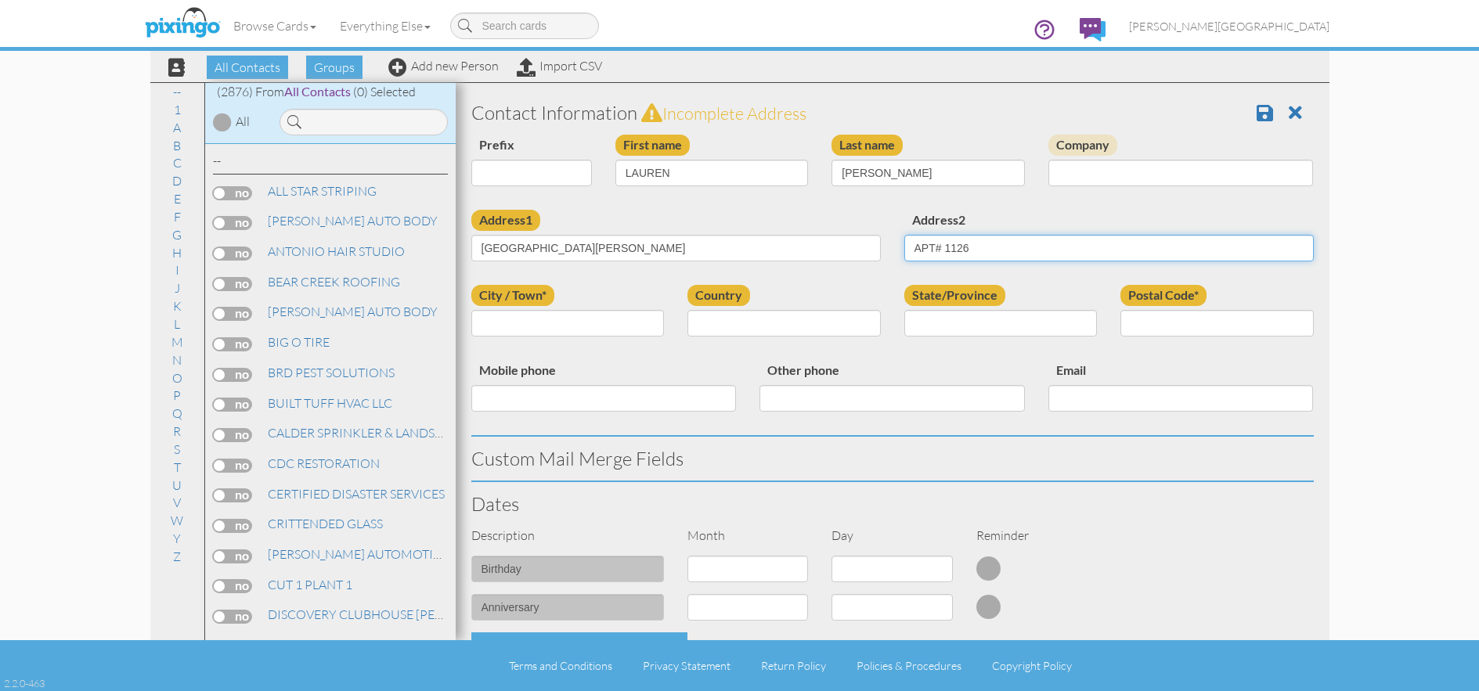
type input "APT# 1126"
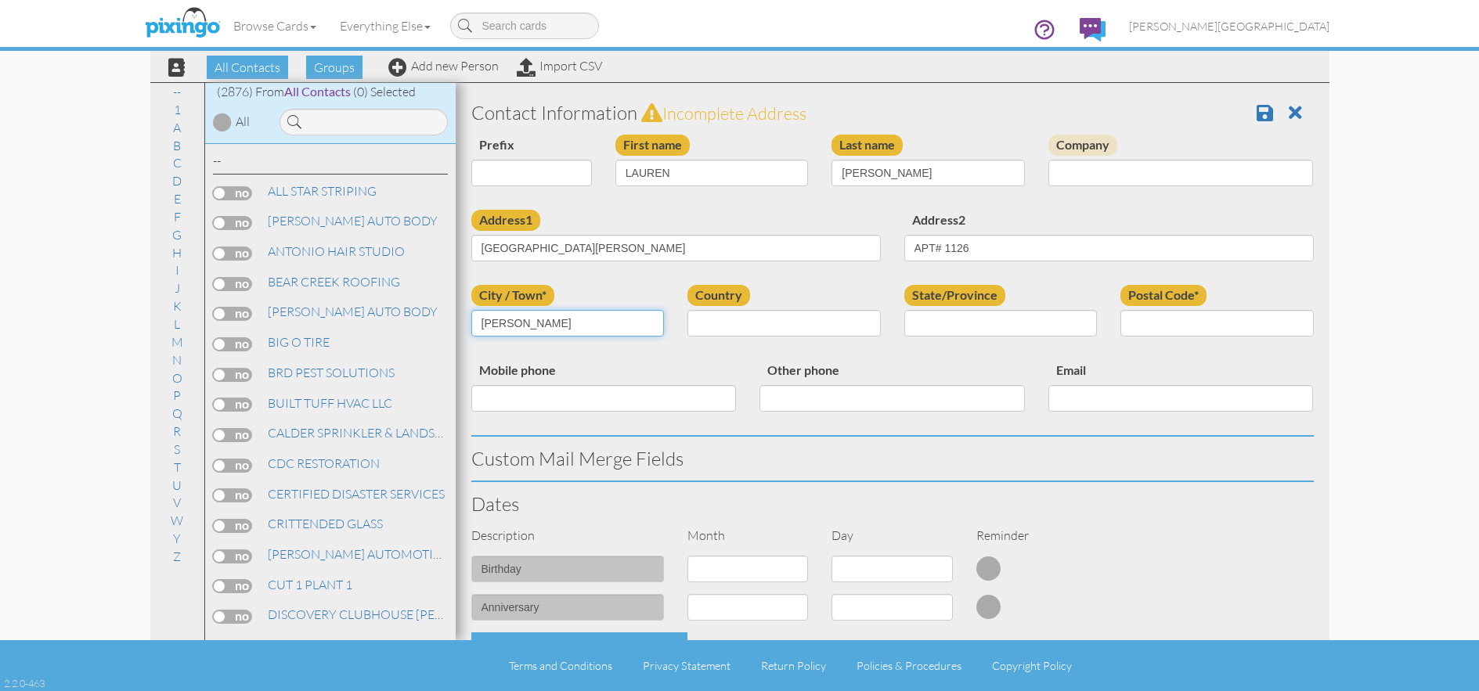
type input "[PERSON_NAME]"
select select "object:180"
select select "object:9124"
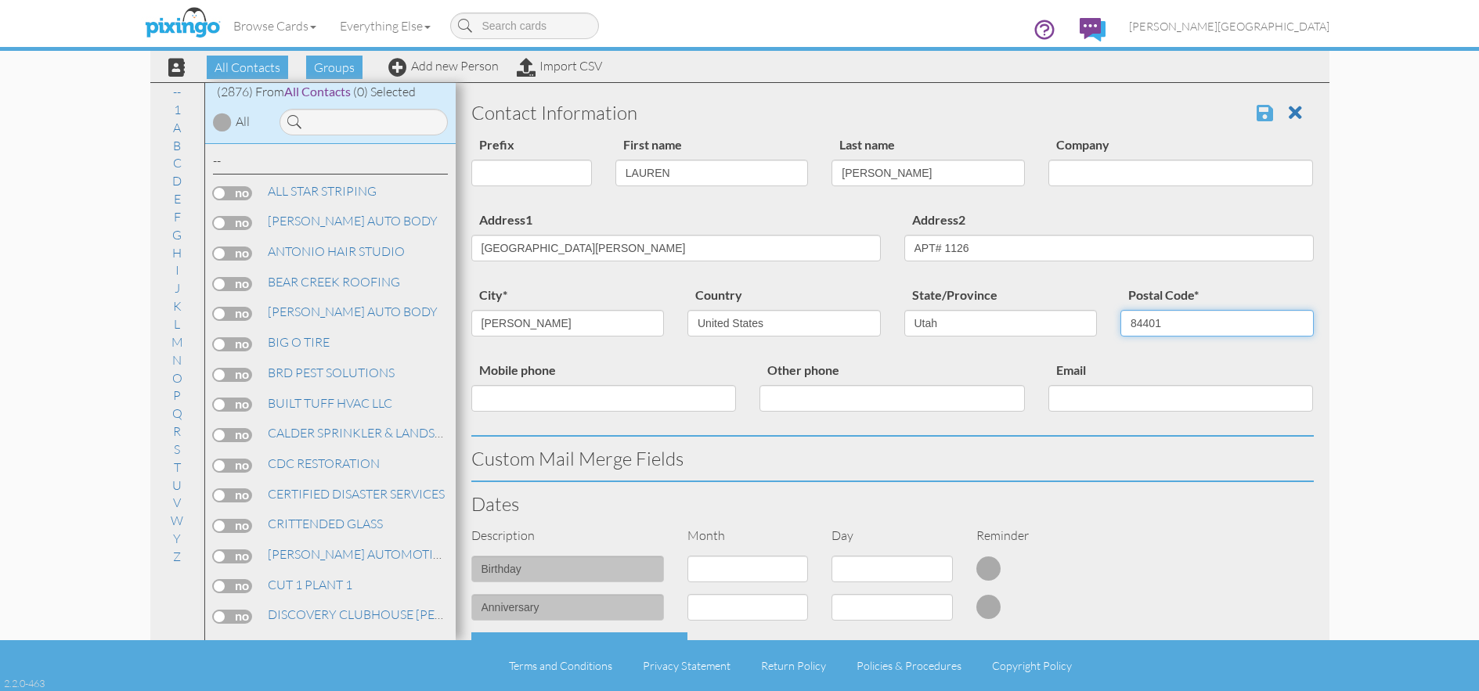
type input "84401"
click at [1257, 119] on span at bounding box center [1265, 112] width 16 height 19
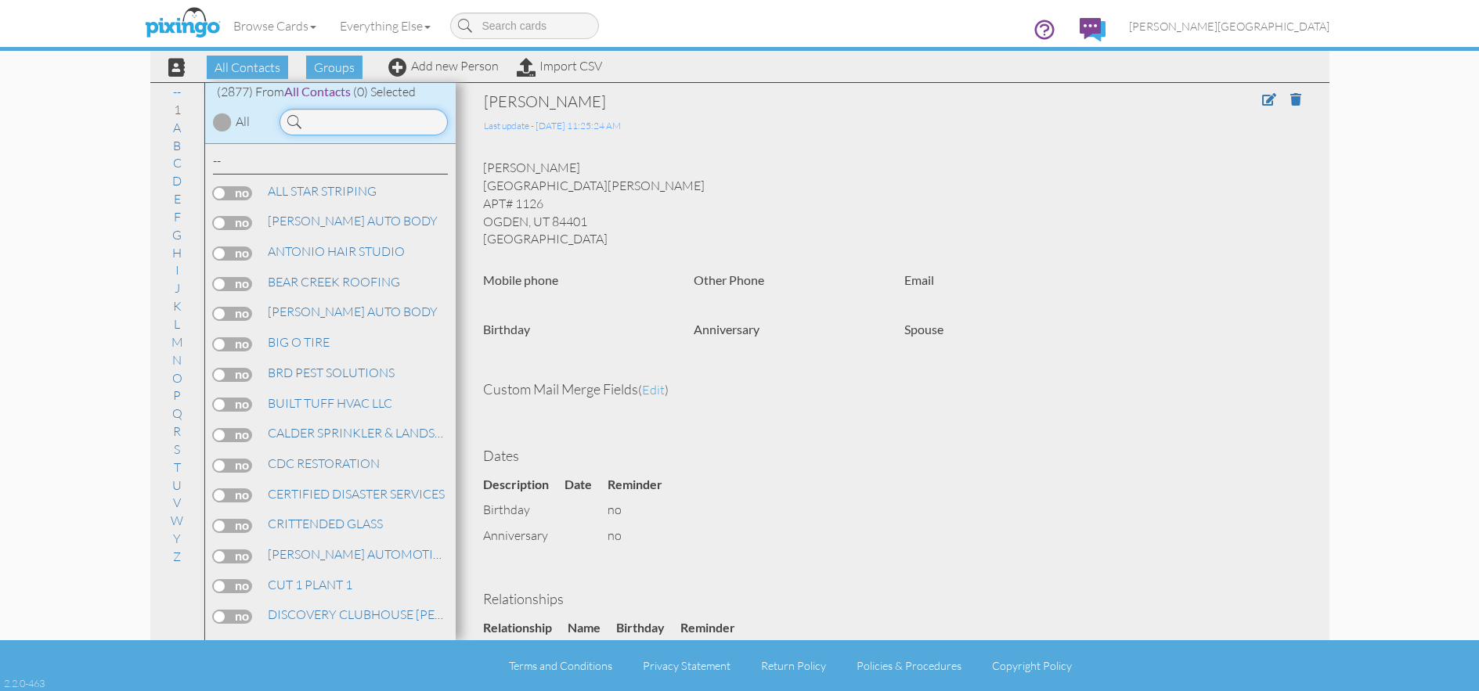
click at [402, 126] on input at bounding box center [364, 122] width 168 height 27
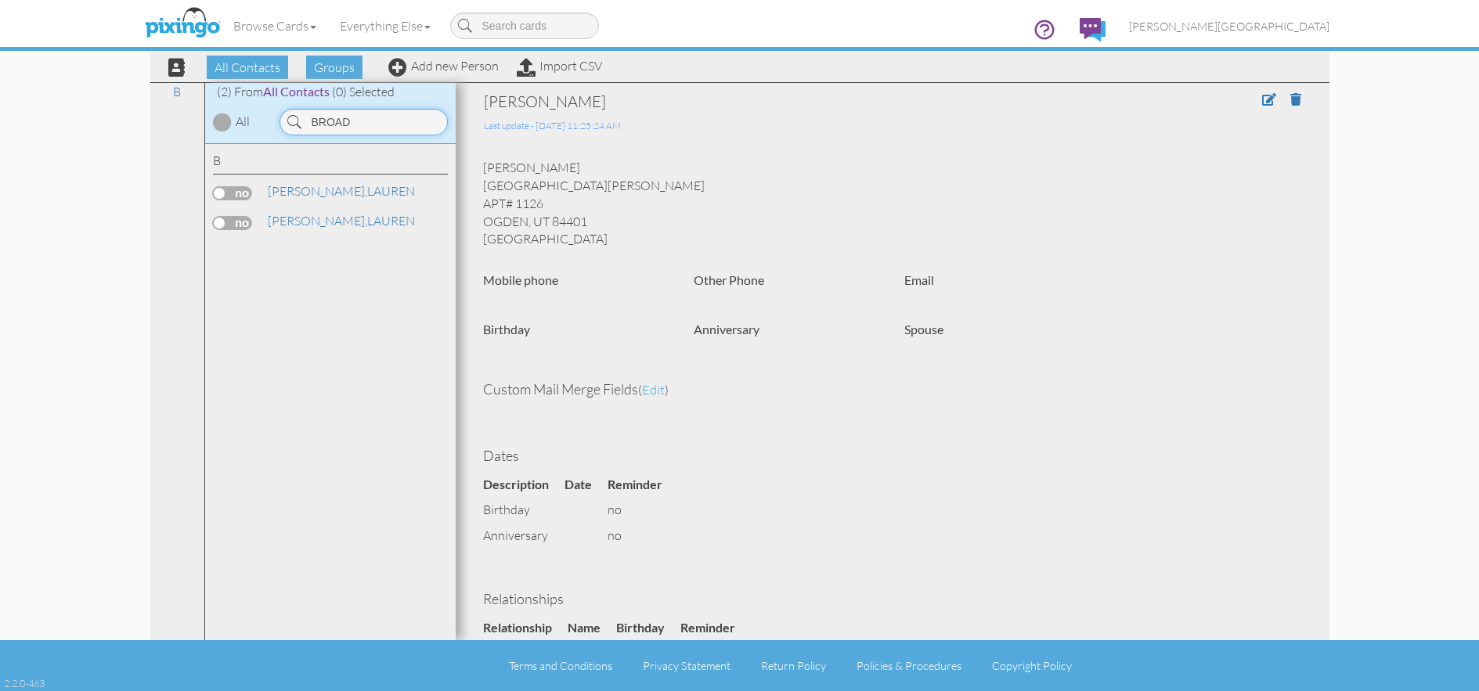
type input "BROAD"
click at [368, 181] on div "B [PERSON_NAME]" at bounding box center [330, 178] width 235 height 53
click at [366, 189] on link "[PERSON_NAME]" at bounding box center [341, 191] width 150 height 19
click at [359, 217] on link "[PERSON_NAME]" at bounding box center [341, 220] width 150 height 19
click at [1295, 97] on link at bounding box center [1301, 100] width 23 height 16
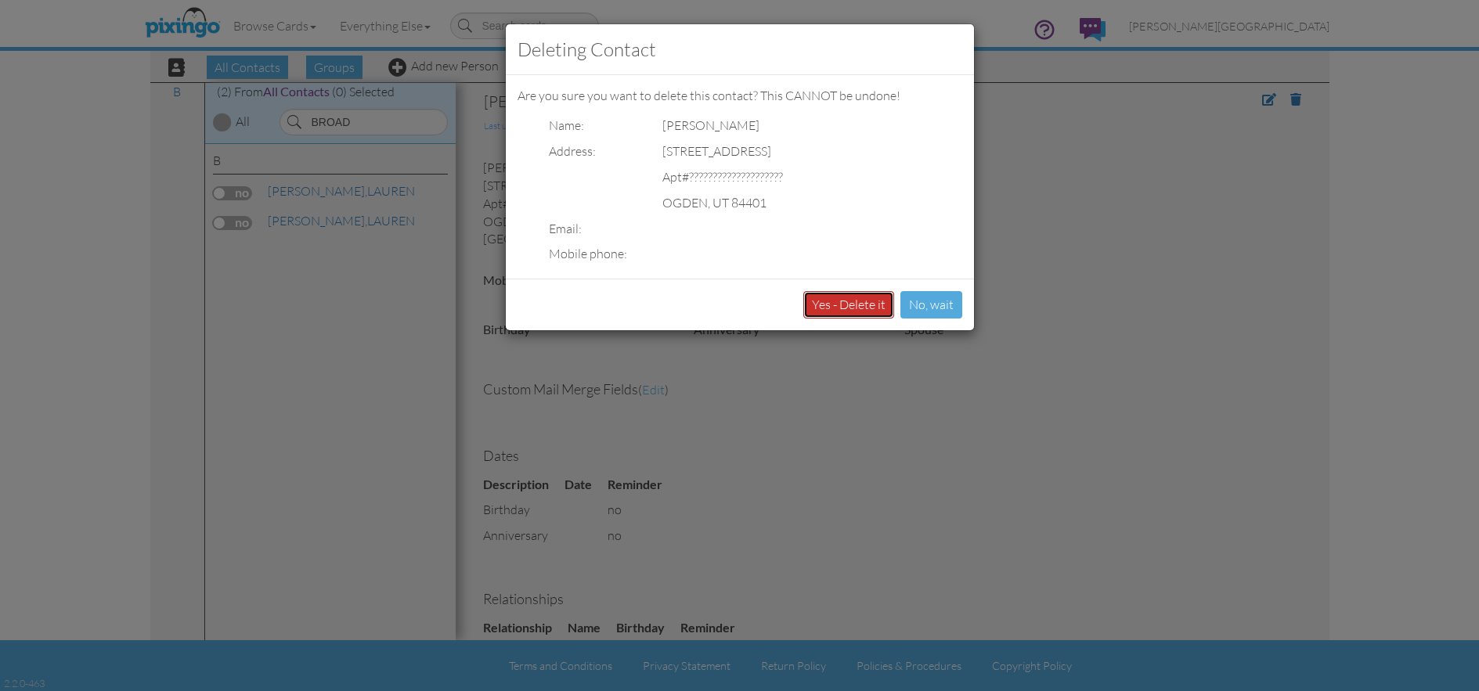
click at [831, 316] on button "Yes - Delete it" at bounding box center [848, 304] width 91 height 27
